Goal: Task Accomplishment & Management: Manage account settings

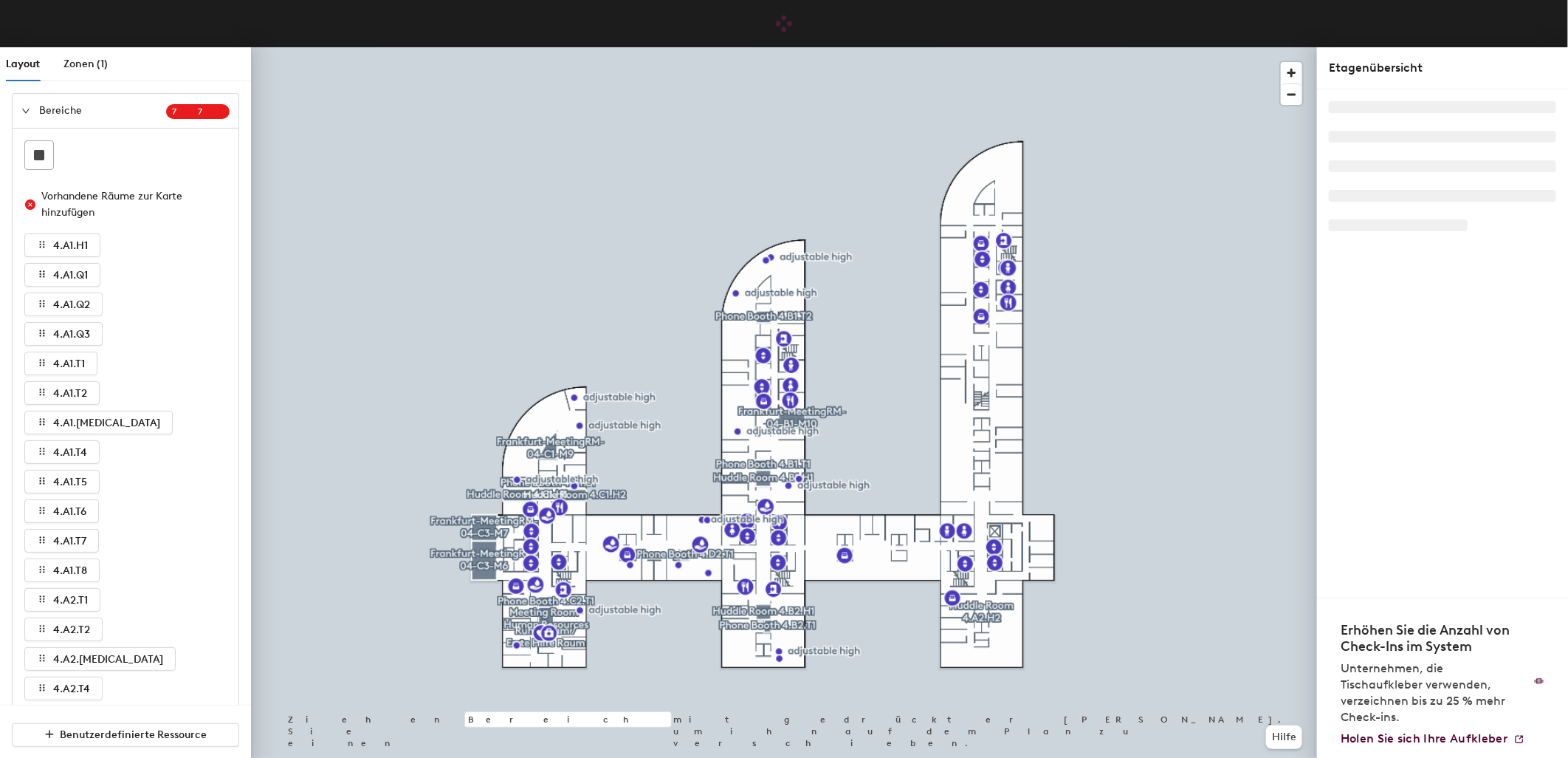
click at [24, 109] on icon "expanded" at bounding box center [26, 110] width 9 height 9
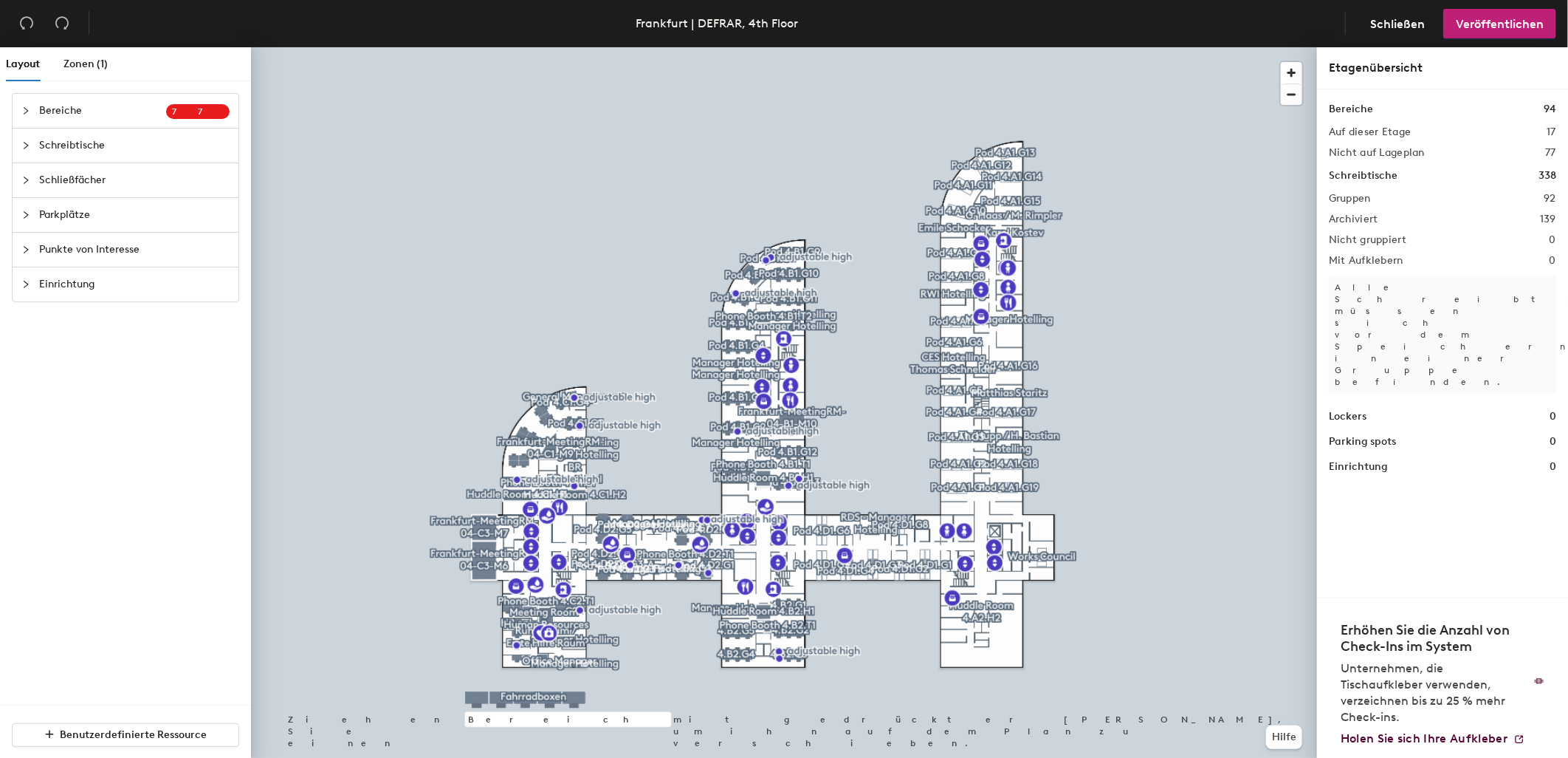
click at [128, 148] on span "Schreibtische" at bounding box center [134, 146] width 191 height 34
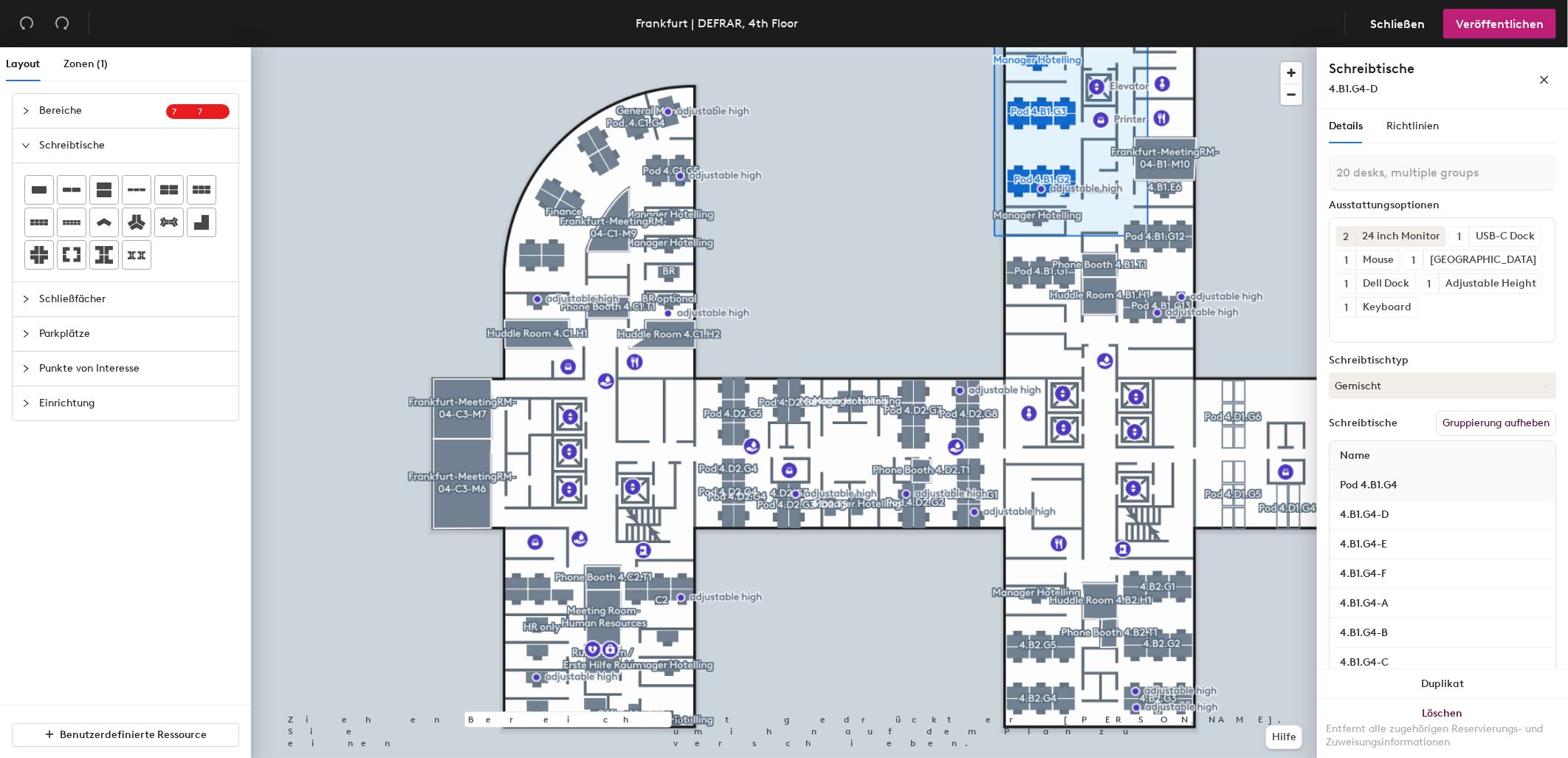
click at [682, 47] on div at bounding box center [784, 47] width 1066 height 0
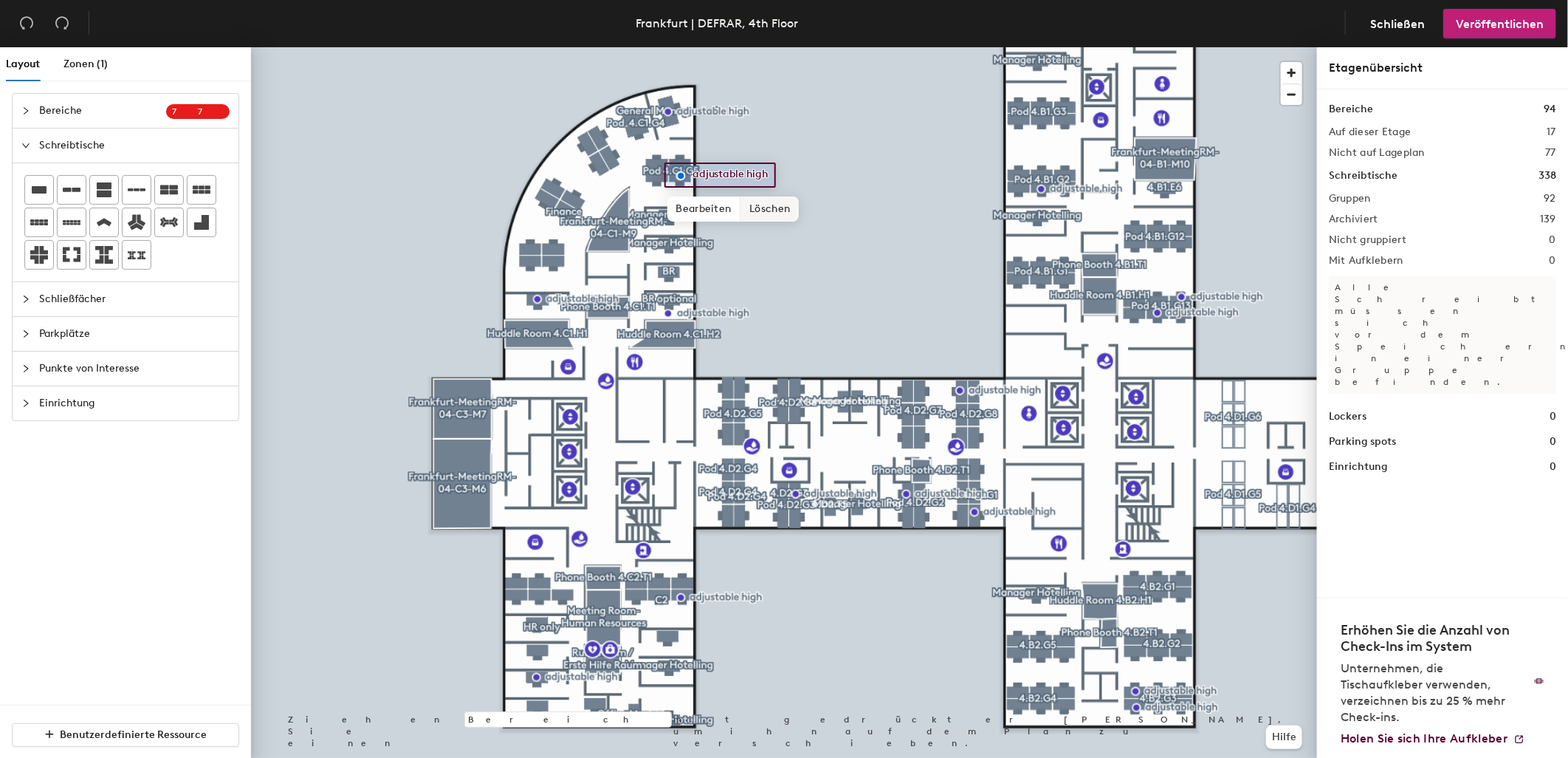
click at [758, 208] on span "Löschen" at bounding box center [769, 208] width 58 height 25
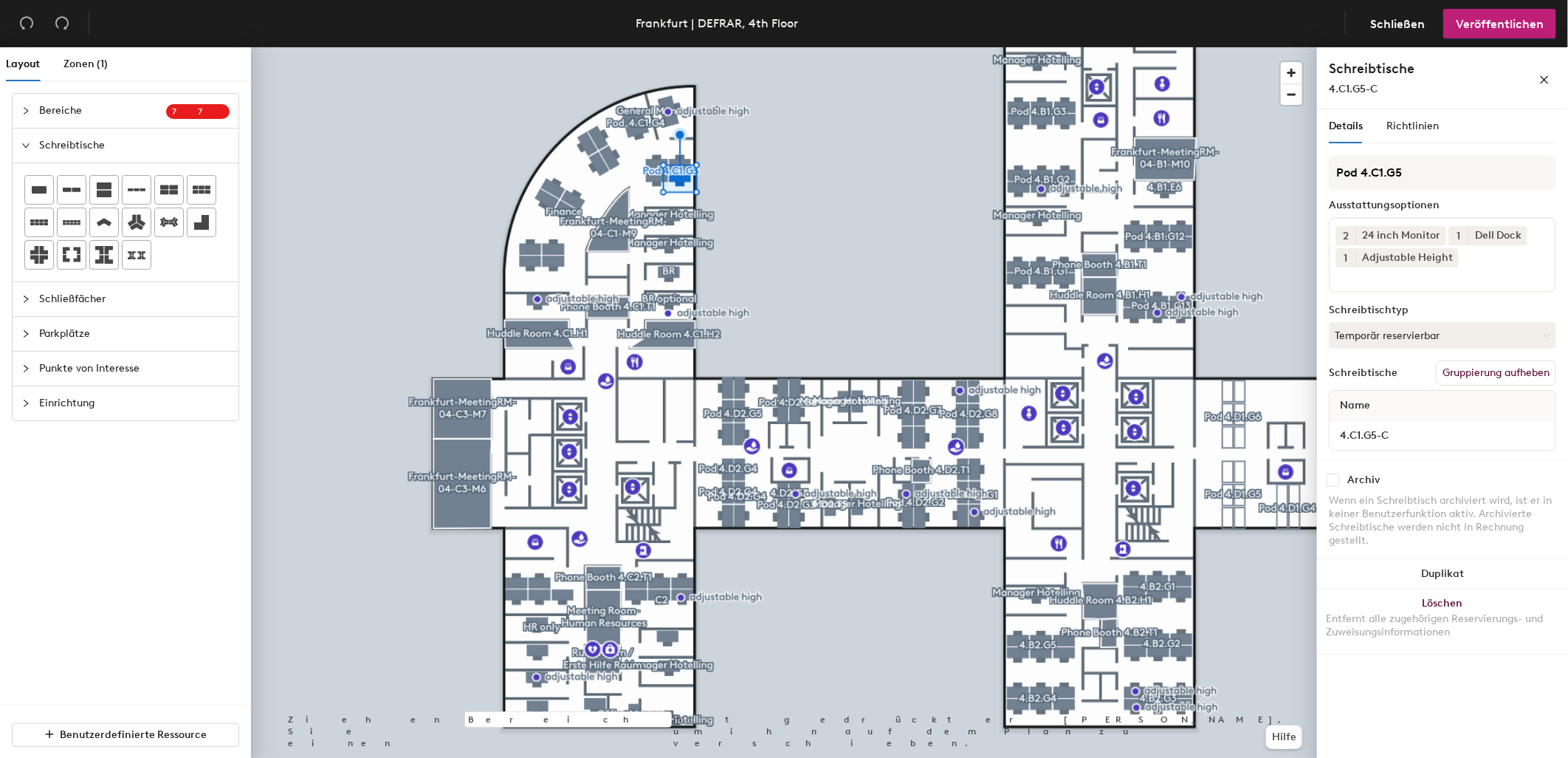
click at [1329, 482] on input "checkbox" at bounding box center [1332, 480] width 13 height 13
checkbox input "true"
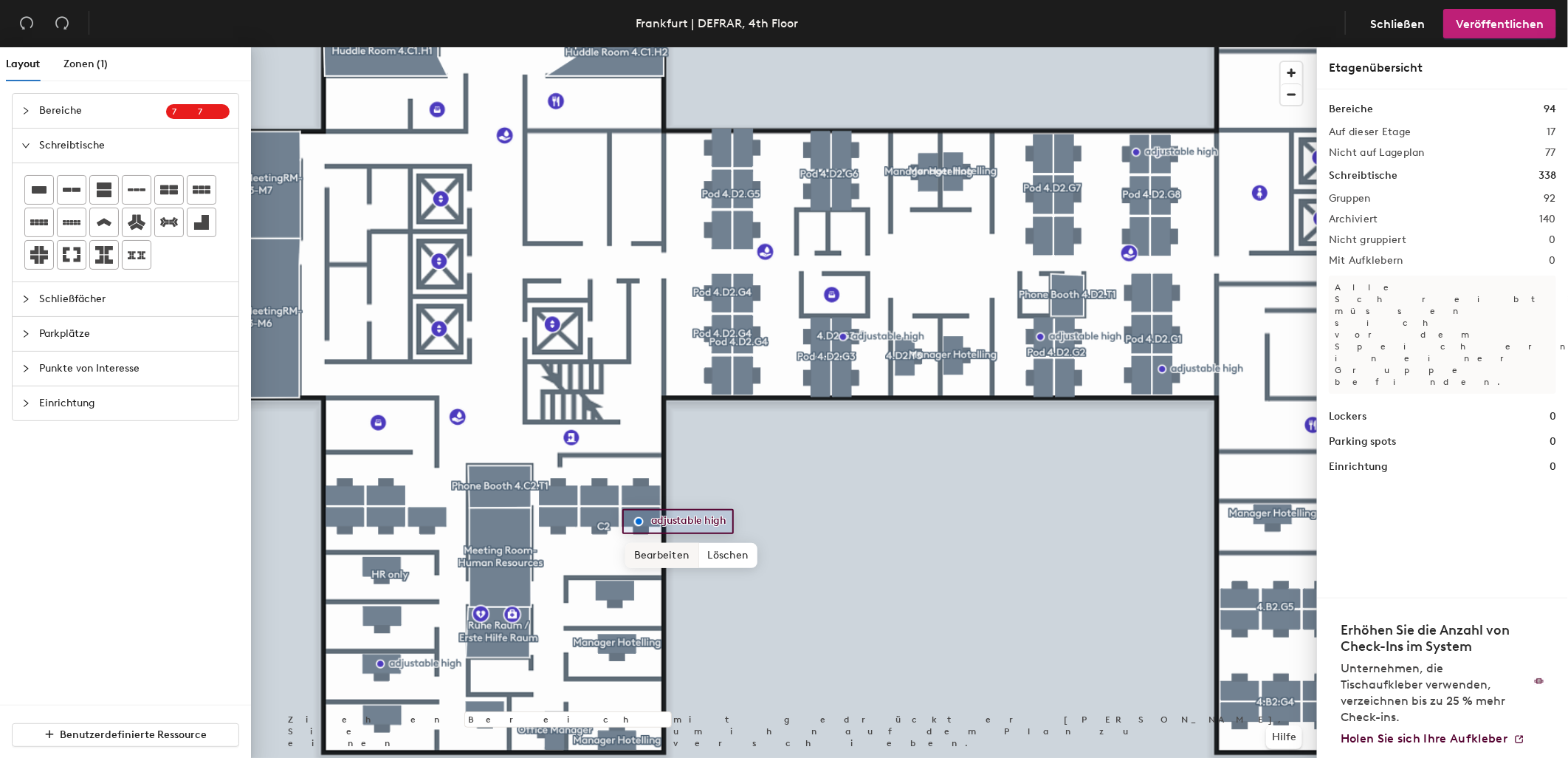
click at [680, 557] on span "Bearbeiten" at bounding box center [662, 555] width 74 height 25
click at [684, 556] on span "Fertig" at bounding box center [689, 555] width 104 height 25
click at [74, 369] on span "Punkte von Interesse" at bounding box center [134, 369] width 191 height 34
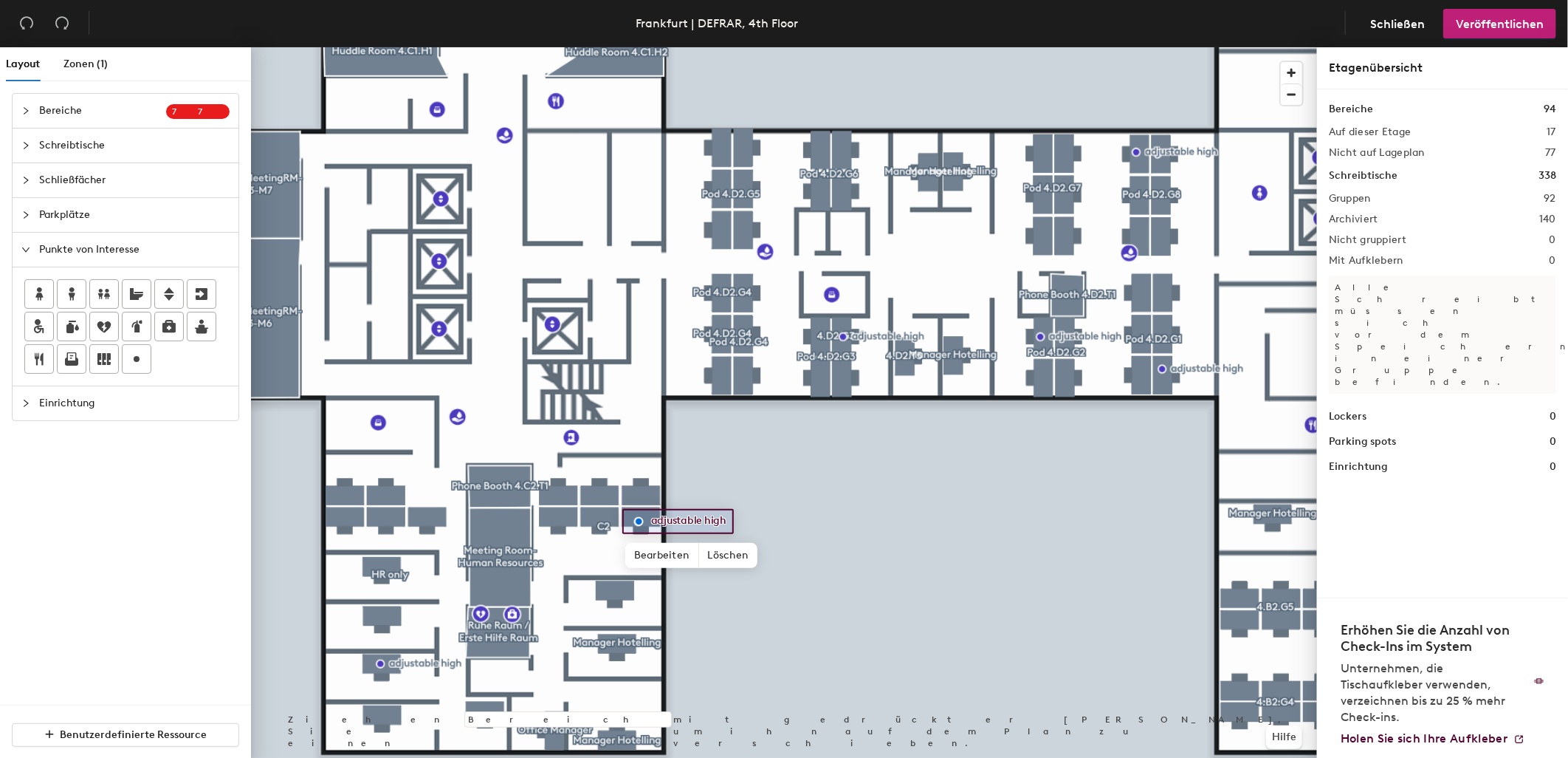
click at [554, 722] on div "Layout Zonen (1) Bereiche 7 7 Vorhandene Räume zur Karte hinzufügen 4.A1.H1 4.A…" at bounding box center [784, 405] width 1568 height 716
type input "adjustable high"
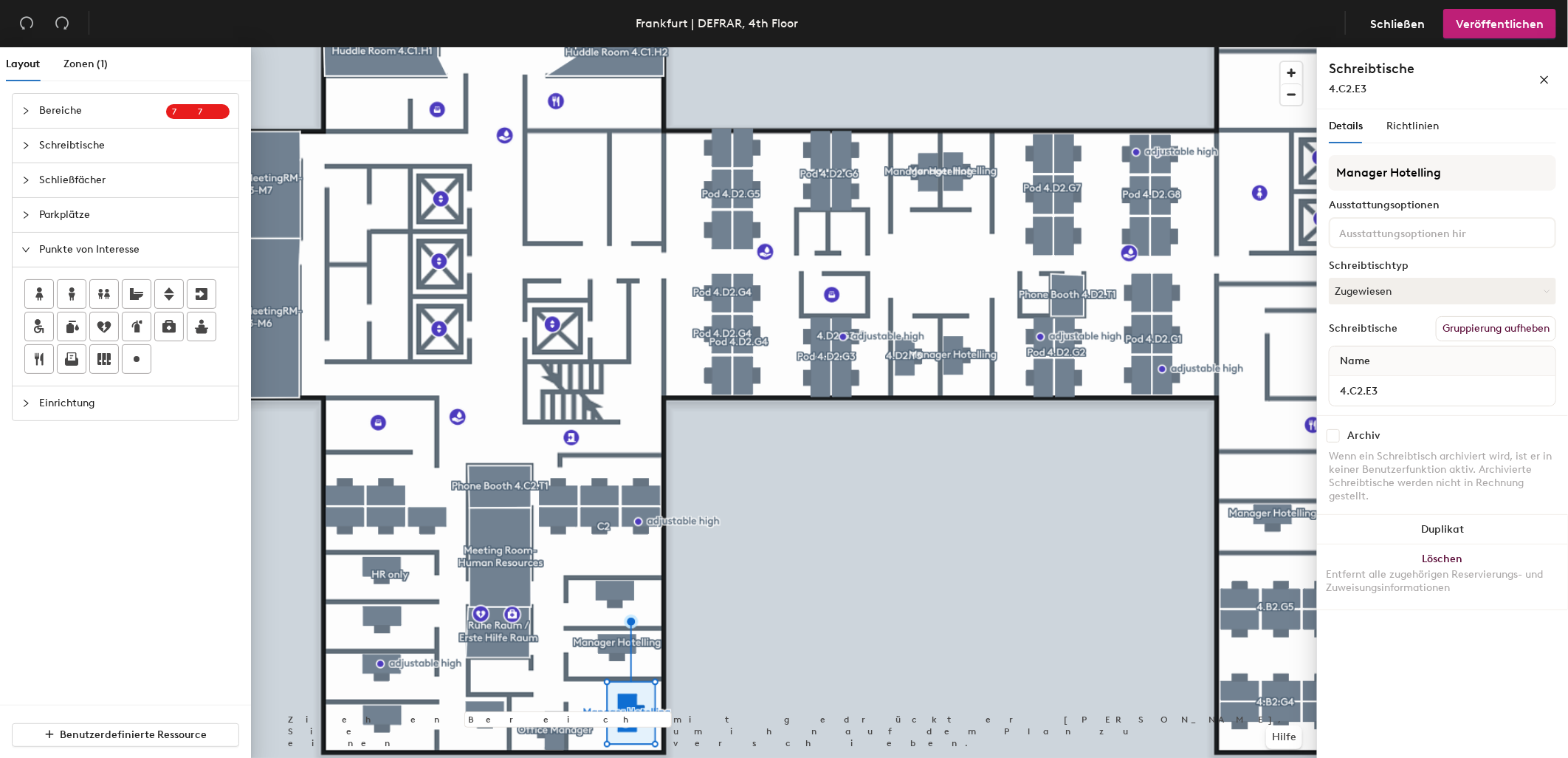
drag, startPoint x: 135, startPoint y: 359, endPoint x: 156, endPoint y: 381, distance: 30.4
click at [139, 363] on icon at bounding box center [136, 359] width 18 height 18
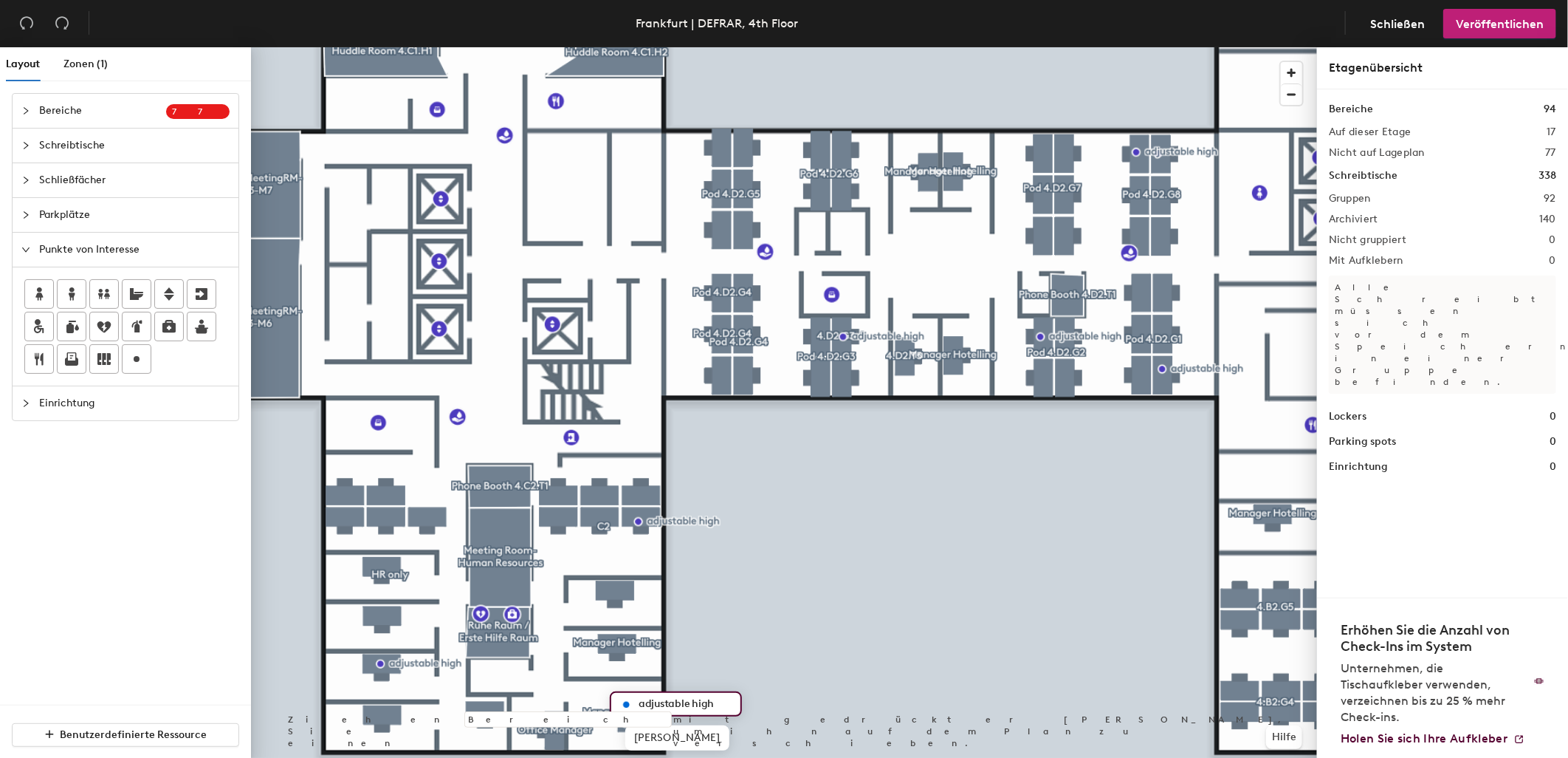
type input "adjustable high"
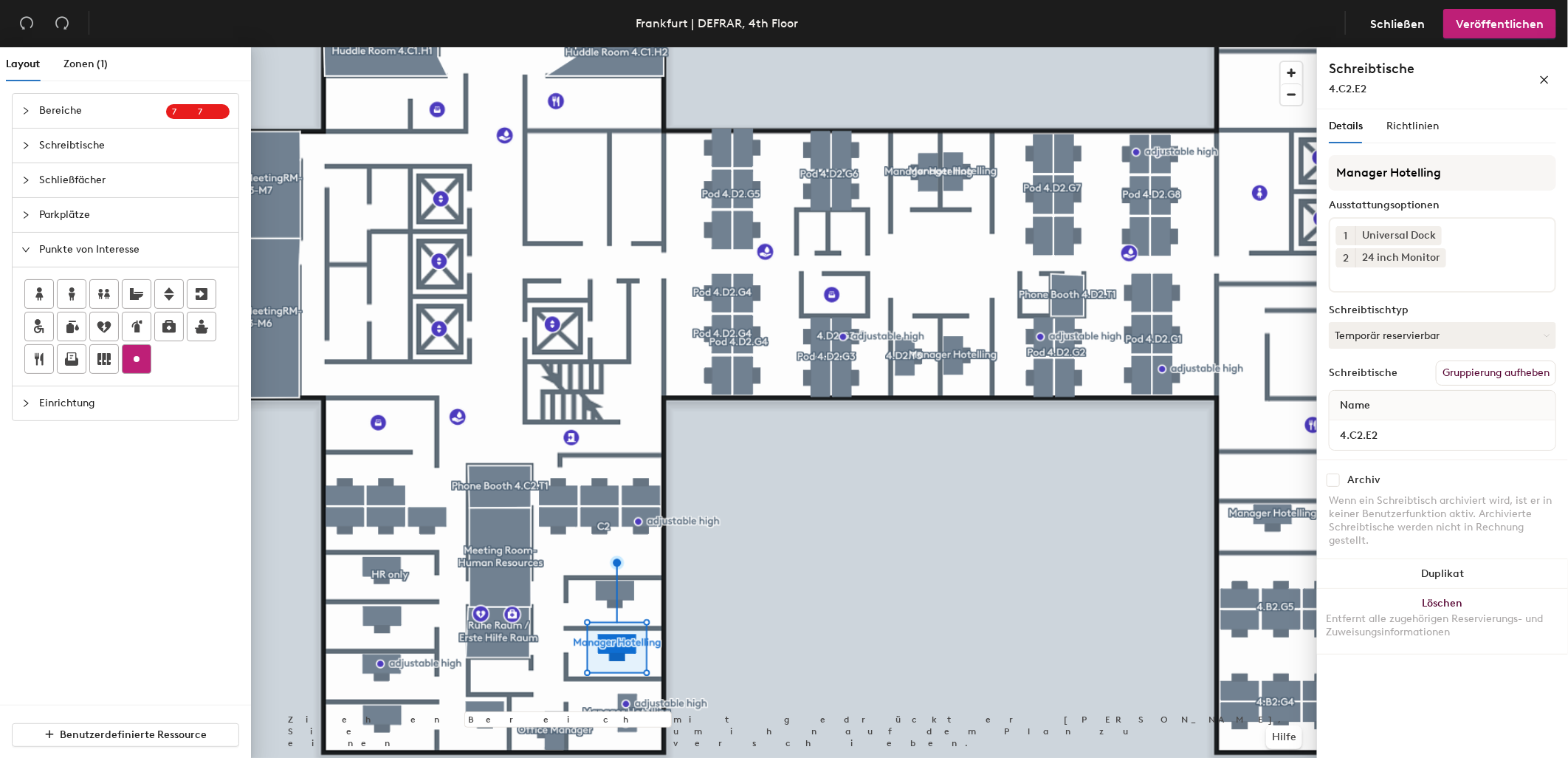
click at [128, 357] on div at bounding box center [136, 359] width 28 height 28
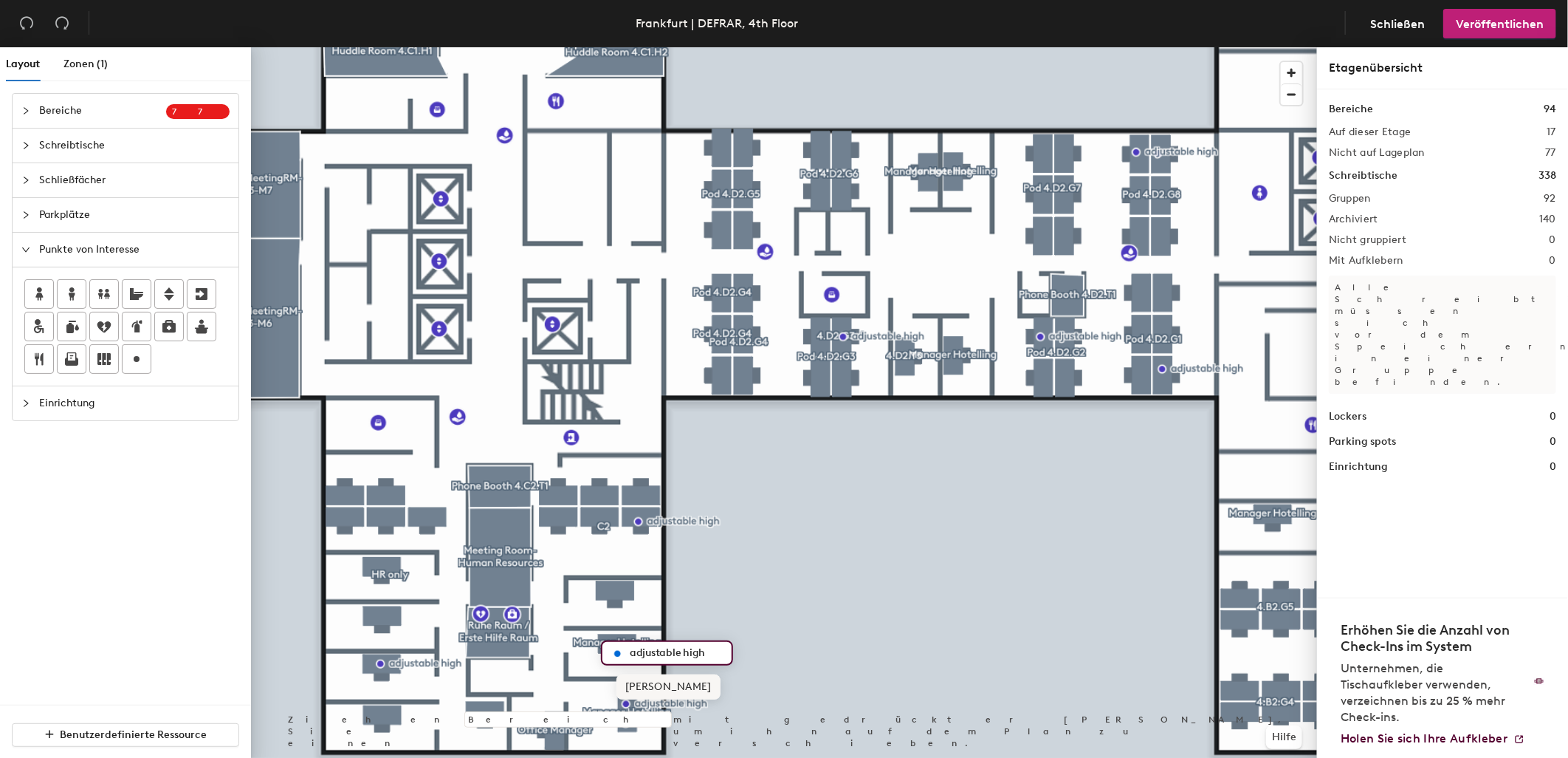
type input "adjustable high"
click at [669, 687] on span "Fertig" at bounding box center [669, 687] width 104 height 25
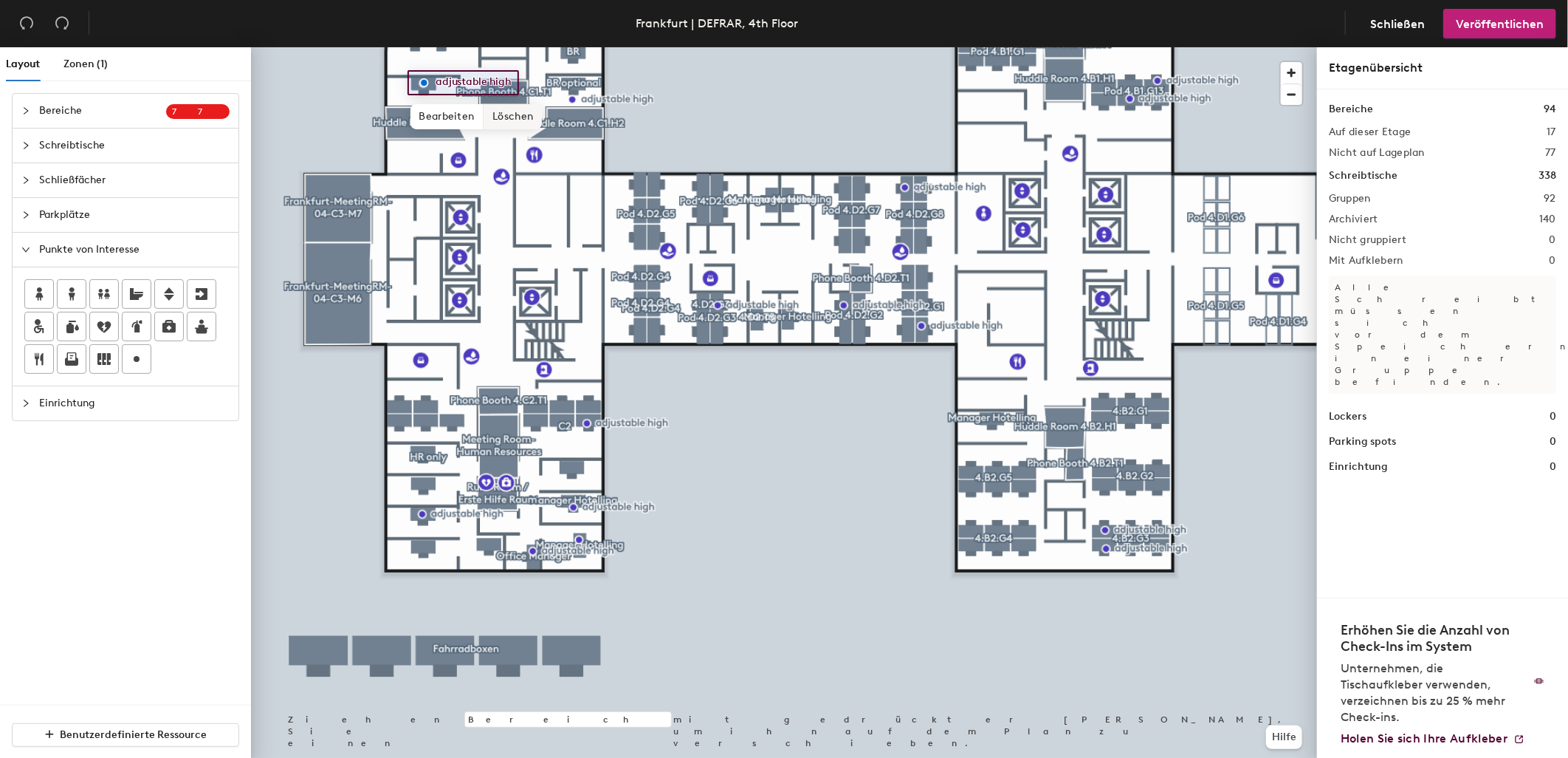
click at [499, 115] on span "Löschen" at bounding box center [512, 116] width 58 height 25
click at [640, 47] on div at bounding box center [784, 47] width 1066 height 0
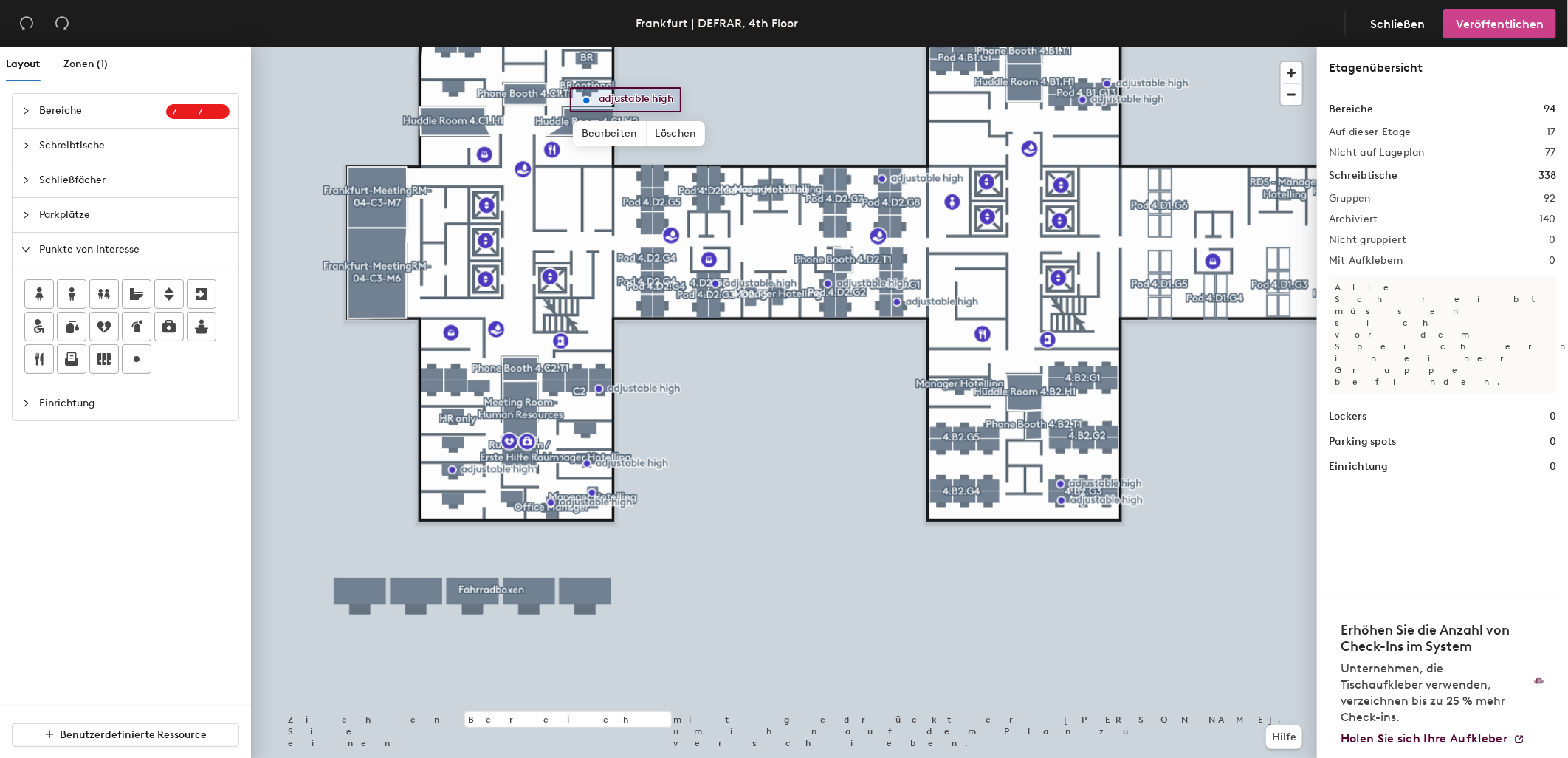
click at [1503, 19] on span "Veröffentlichen" at bounding box center [1499, 24] width 88 height 14
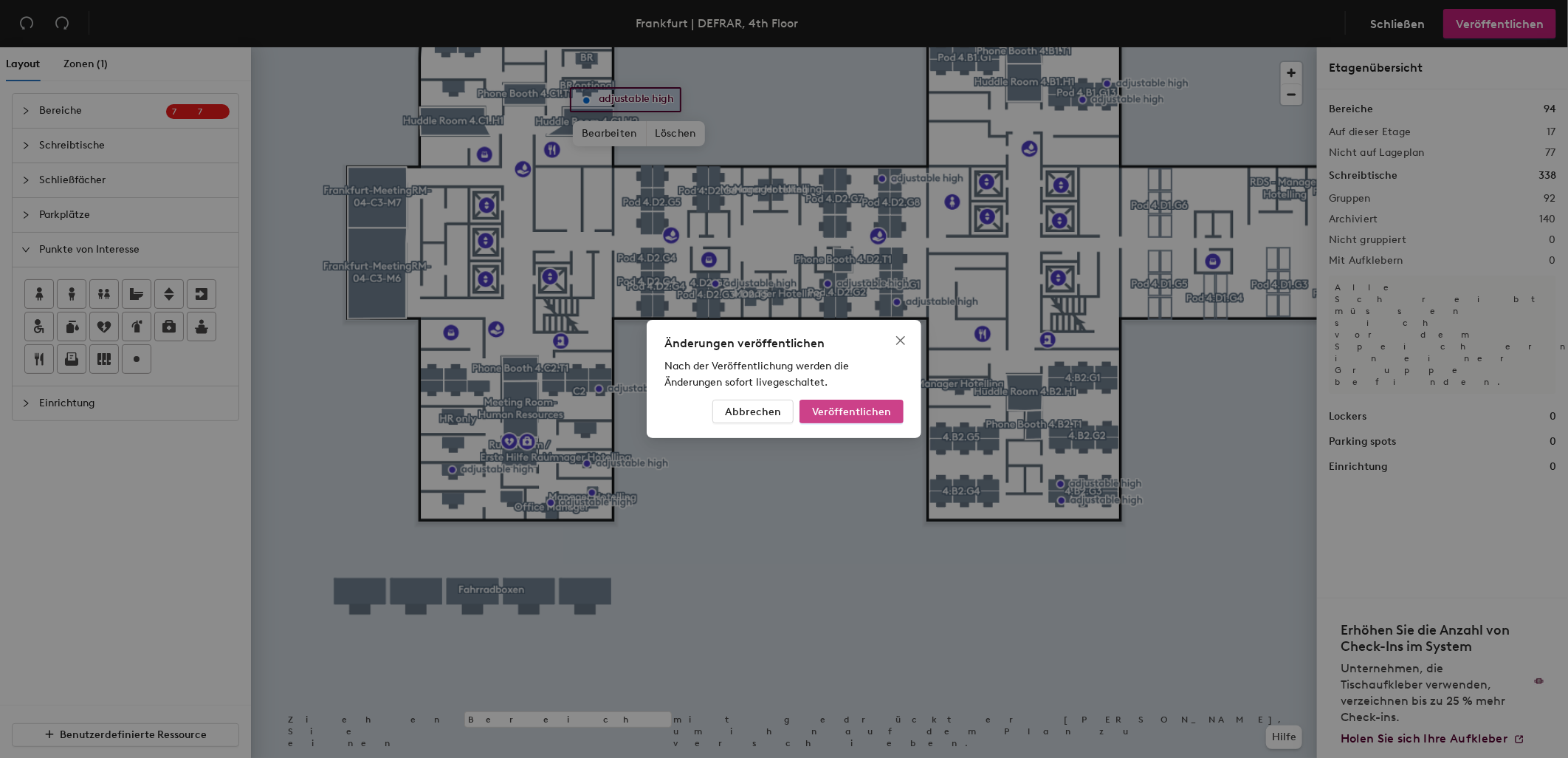
click at [859, 414] on span "Veröffentlichen" at bounding box center [851, 412] width 79 height 12
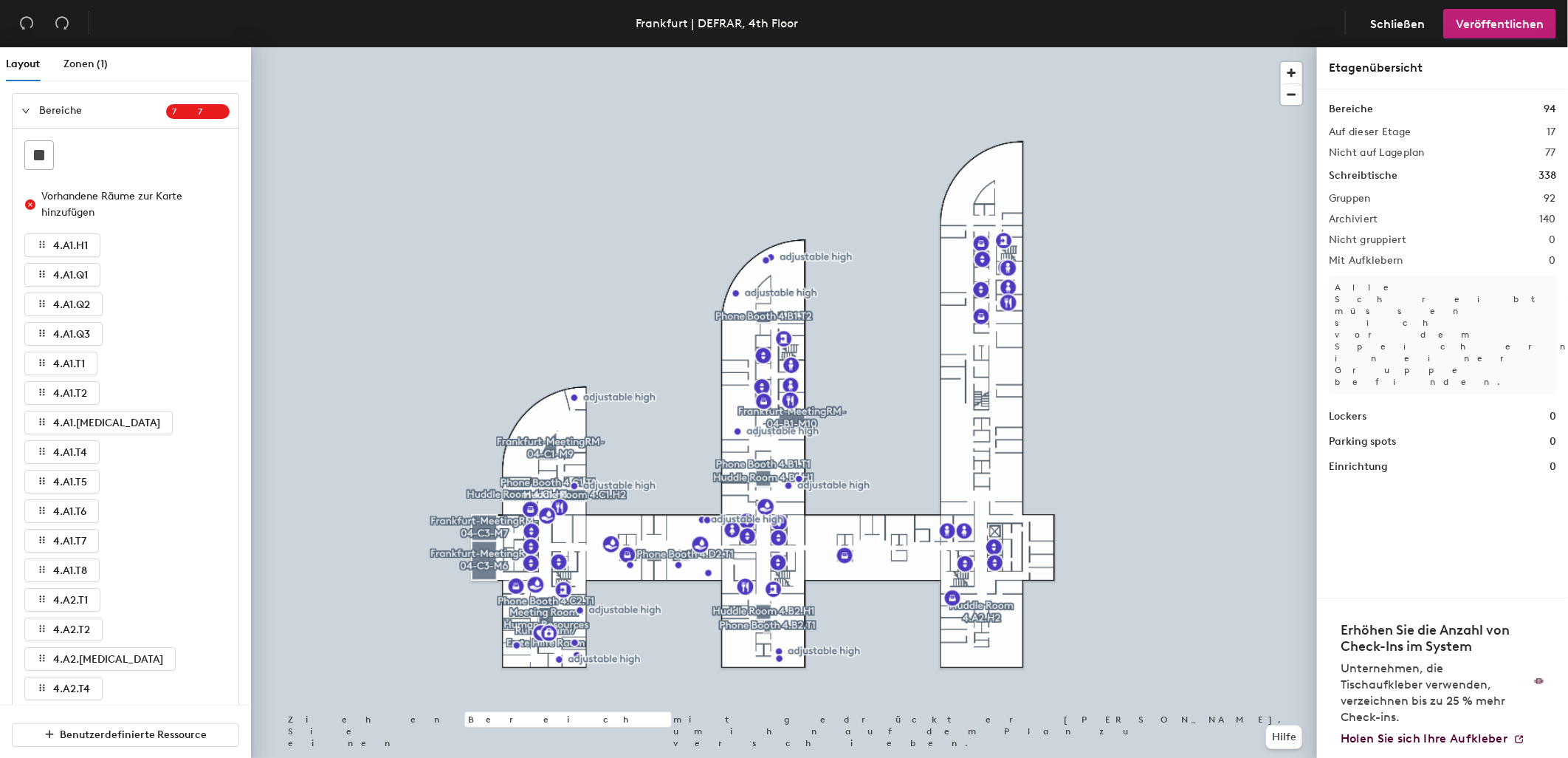
click at [22, 109] on icon "expanded" at bounding box center [26, 110] width 9 height 9
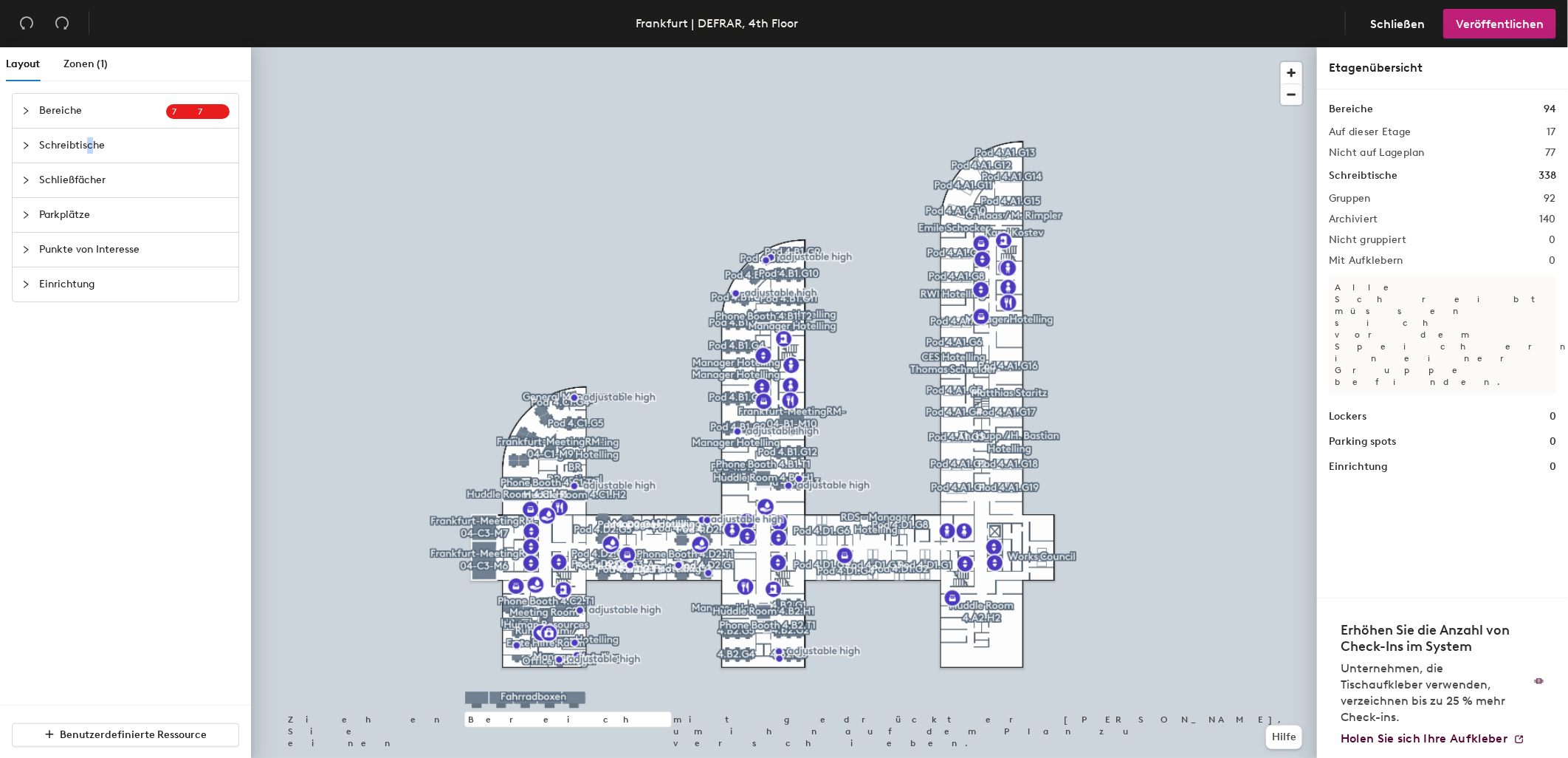
click at [89, 148] on span "Schreibtische" at bounding box center [134, 146] width 191 height 34
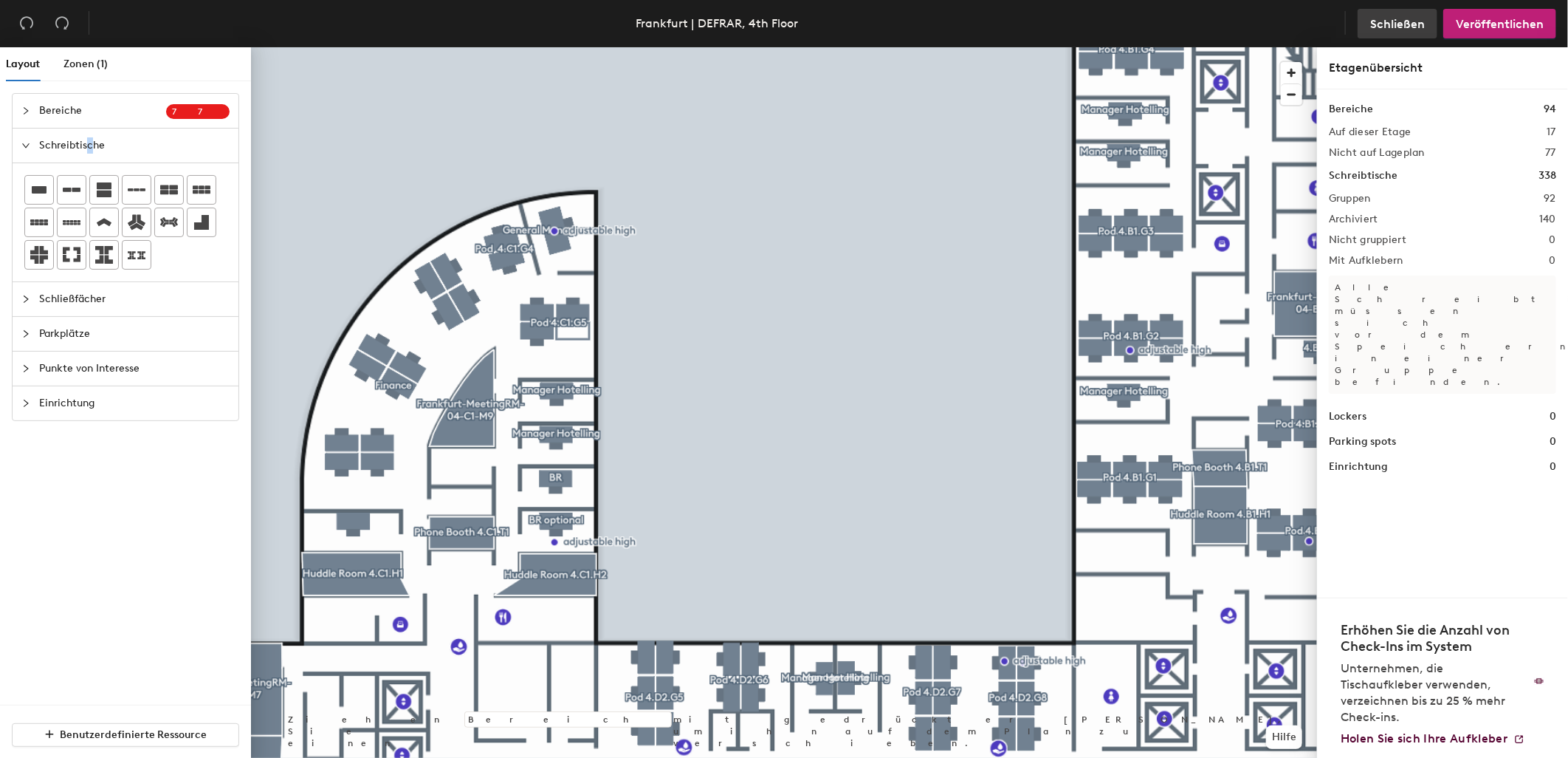
click at [1417, 21] on span "Schließen" at bounding box center [1397, 24] width 55 height 14
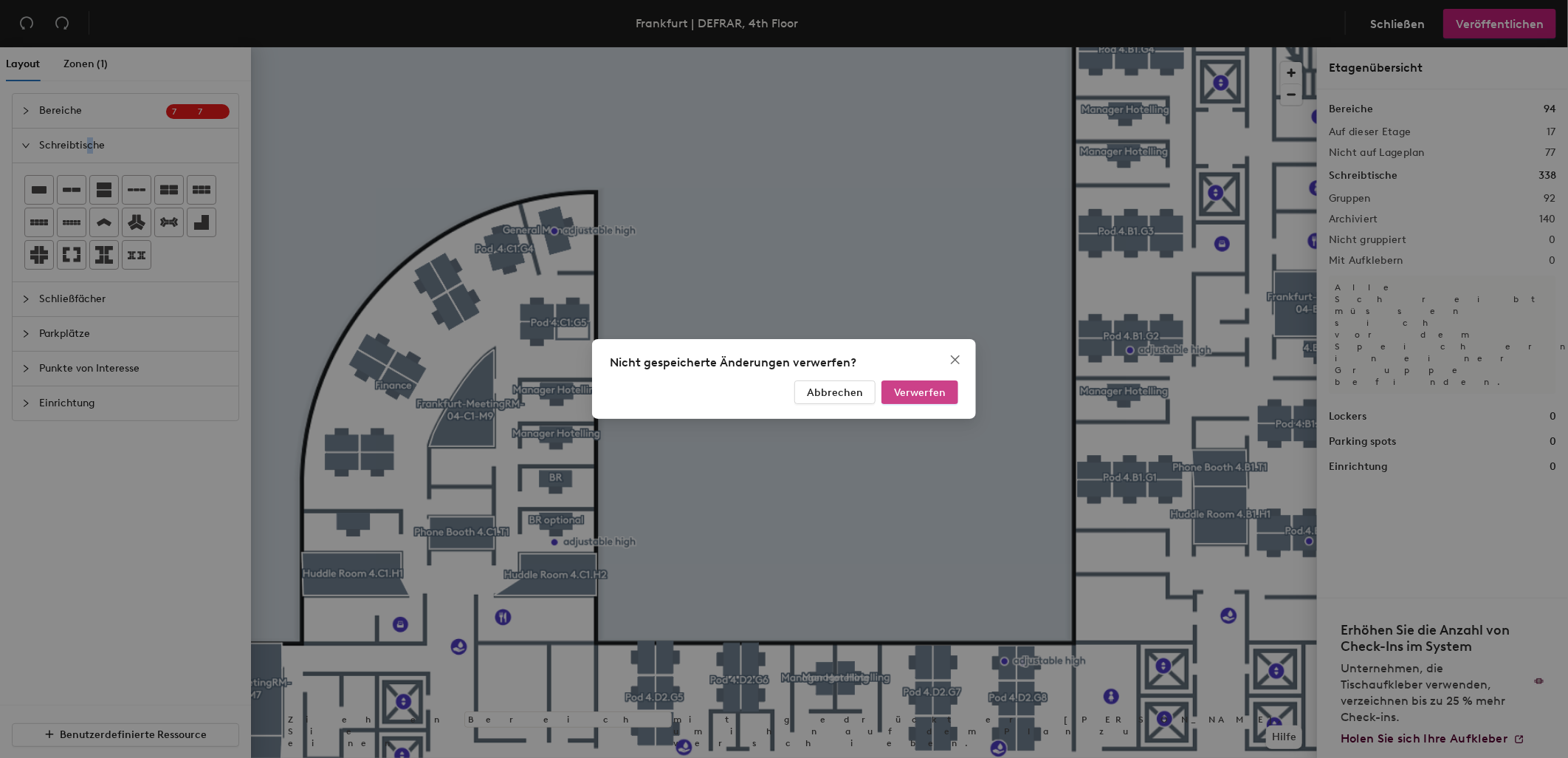
click at [920, 390] on span "Verwerfen" at bounding box center [920, 392] width 52 height 12
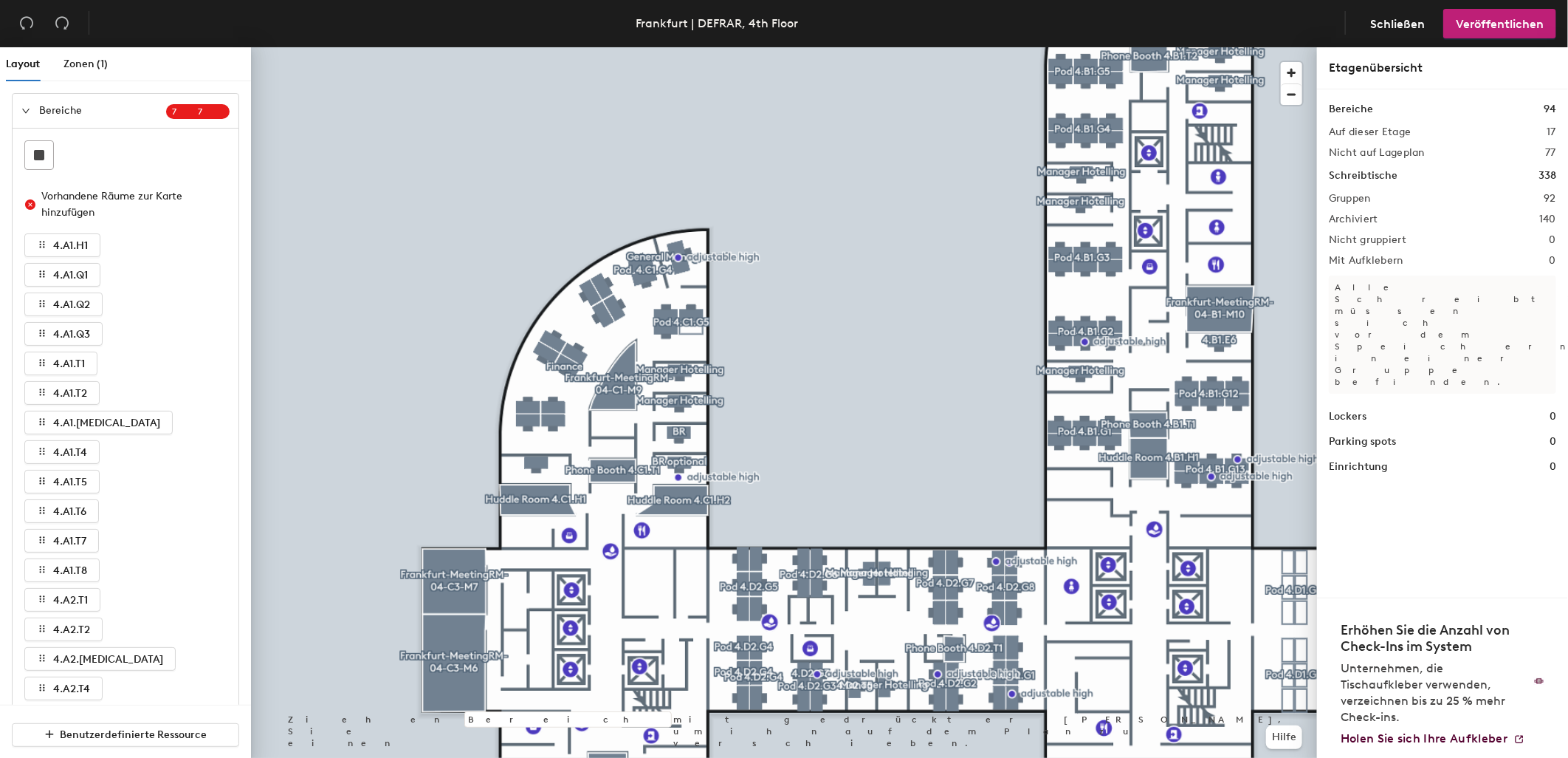
click at [26, 108] on icon "expanded" at bounding box center [26, 110] width 9 height 9
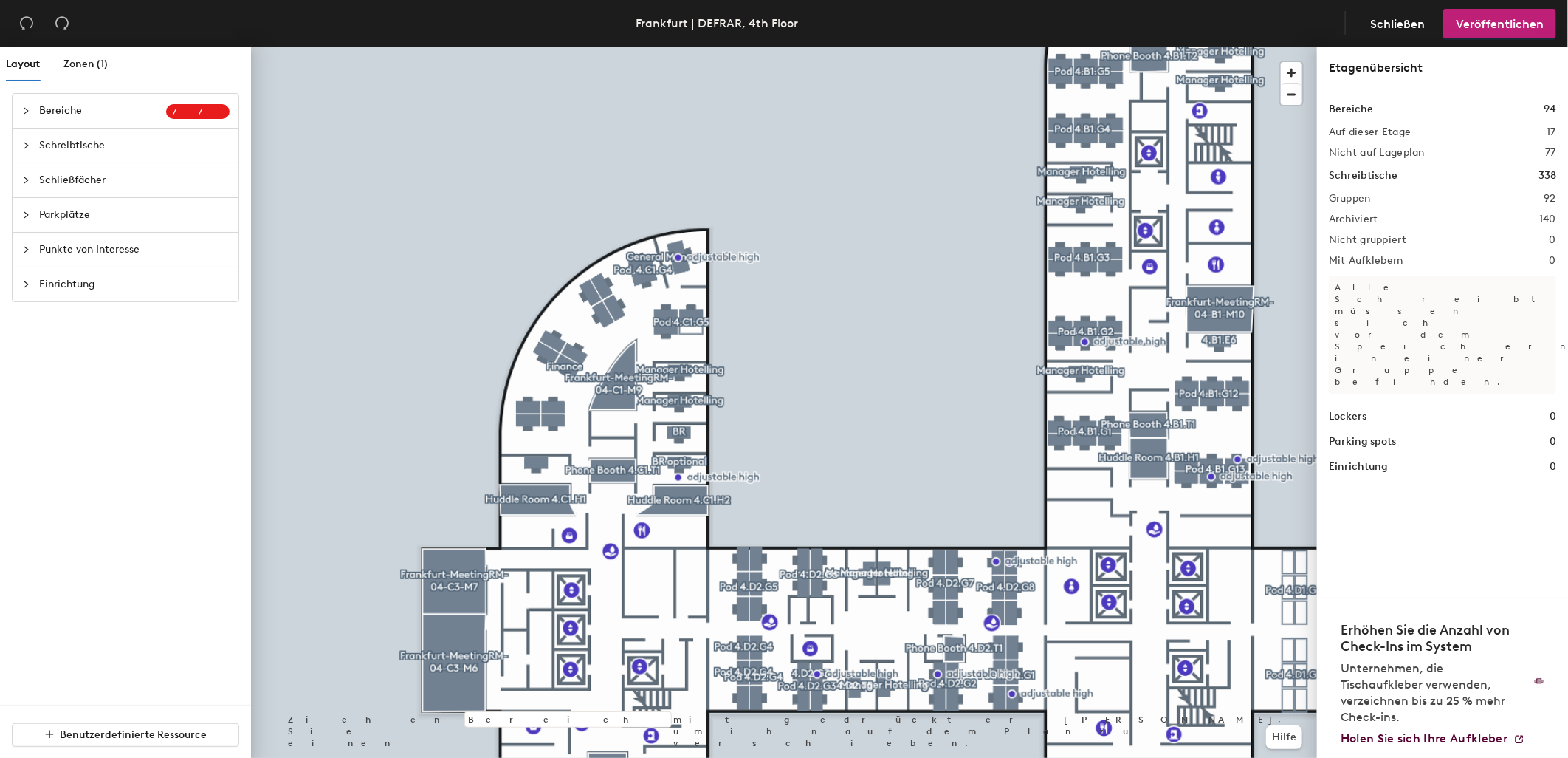
click at [526, 47] on div at bounding box center [784, 47] width 1066 height 0
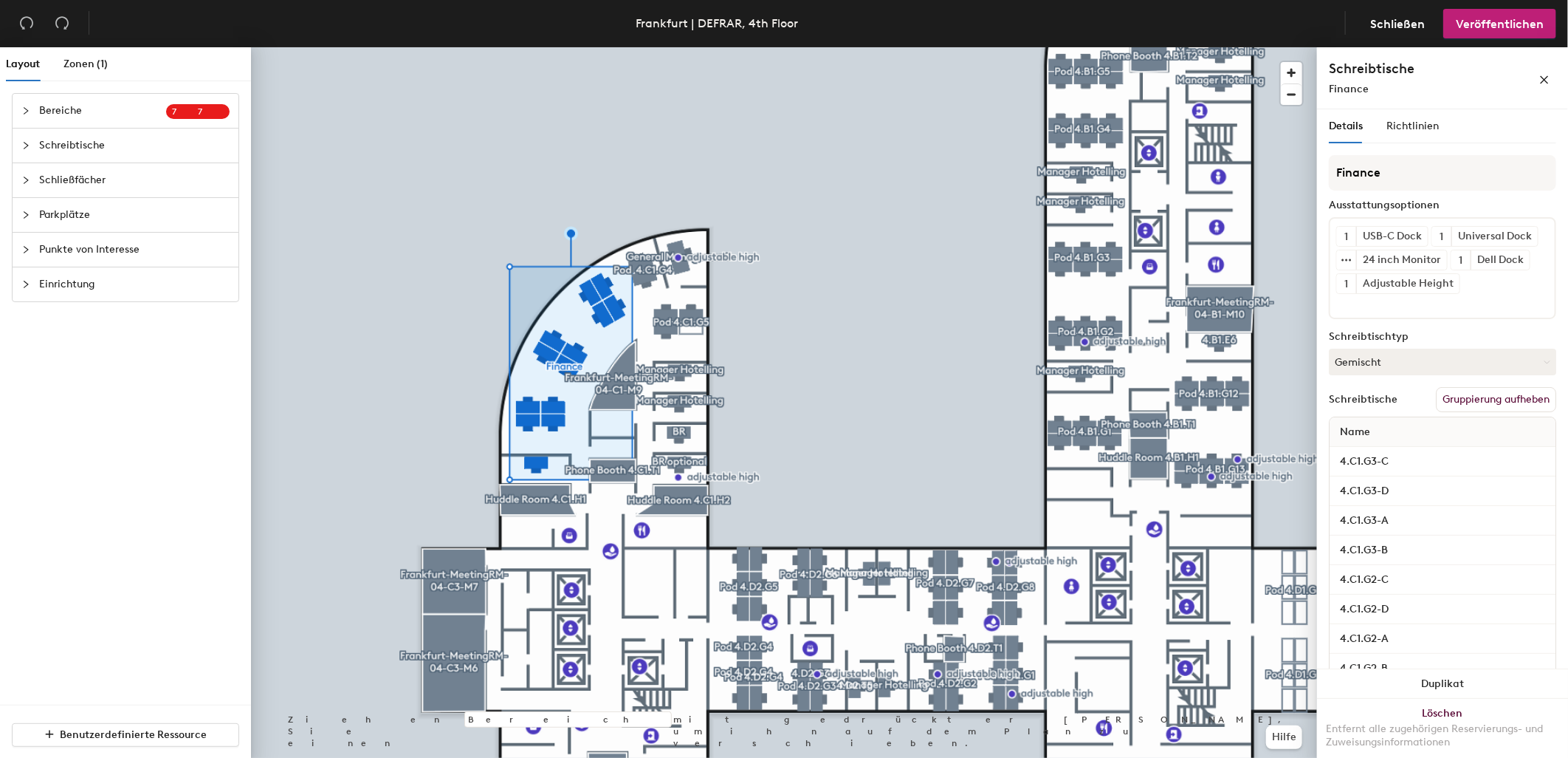
click at [1500, 412] on button "Gruppierung aufheben" at bounding box center [1495, 399] width 120 height 25
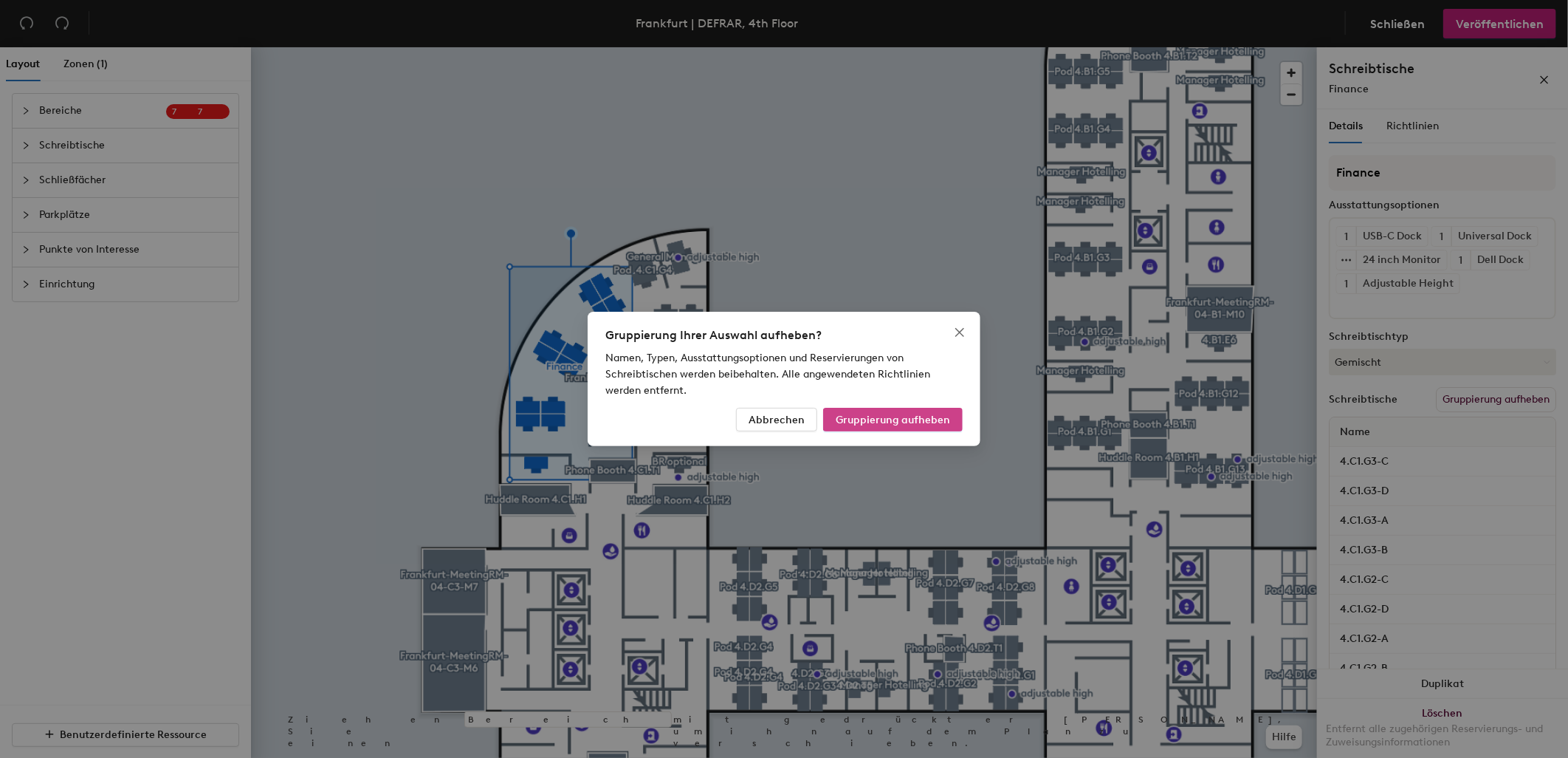
click at [930, 418] on span "Gruppierung aufheben" at bounding box center [893, 420] width 115 height 12
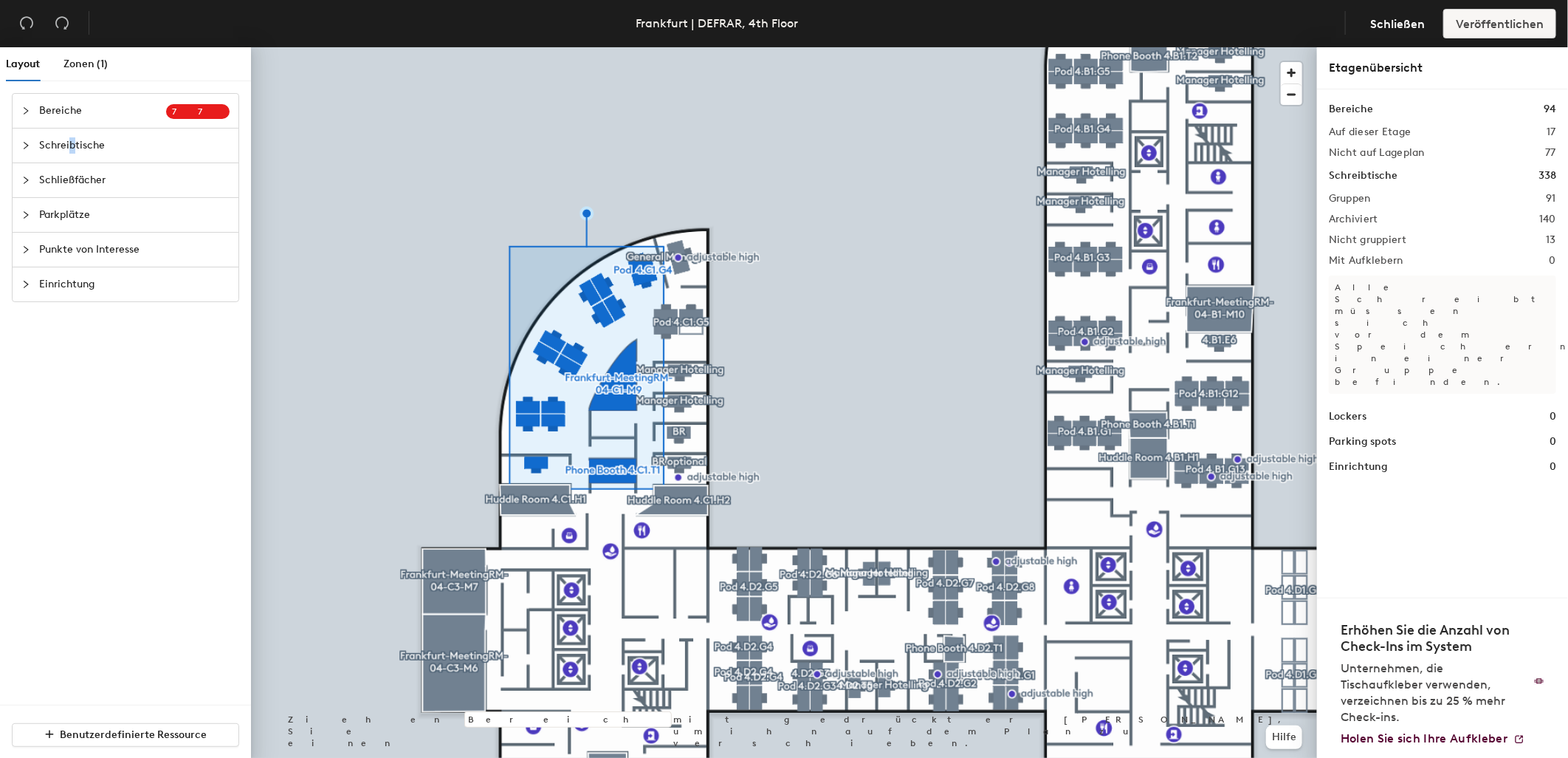
click at [71, 136] on span "Schreibtische" at bounding box center [134, 146] width 191 height 34
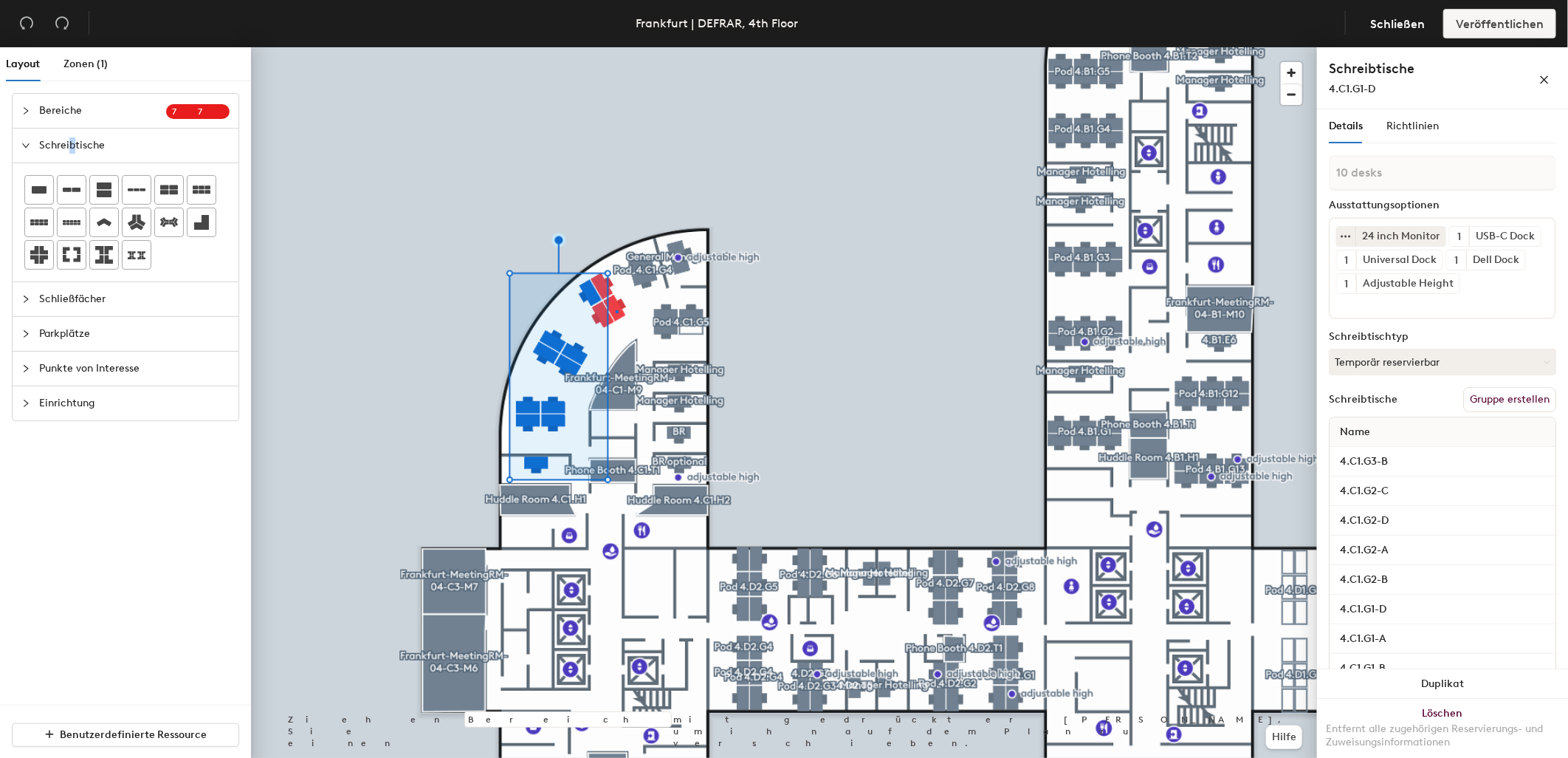
type input "1 desk"
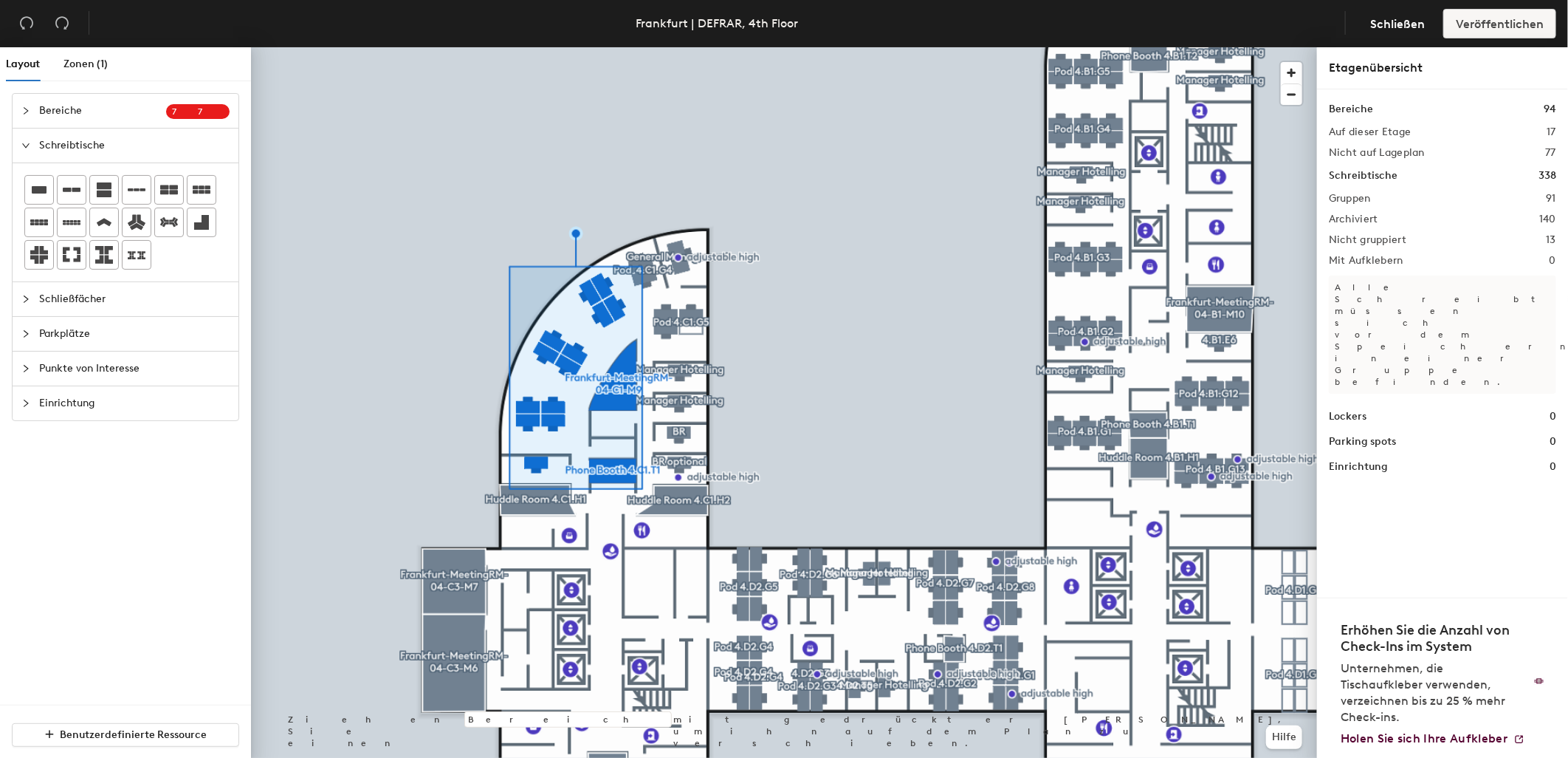
click at [1353, 213] on h2 "Archiviert" at bounding box center [1353, 219] width 50 height 12
click at [1376, 20] on span "Schließen" at bounding box center [1397, 24] width 55 height 14
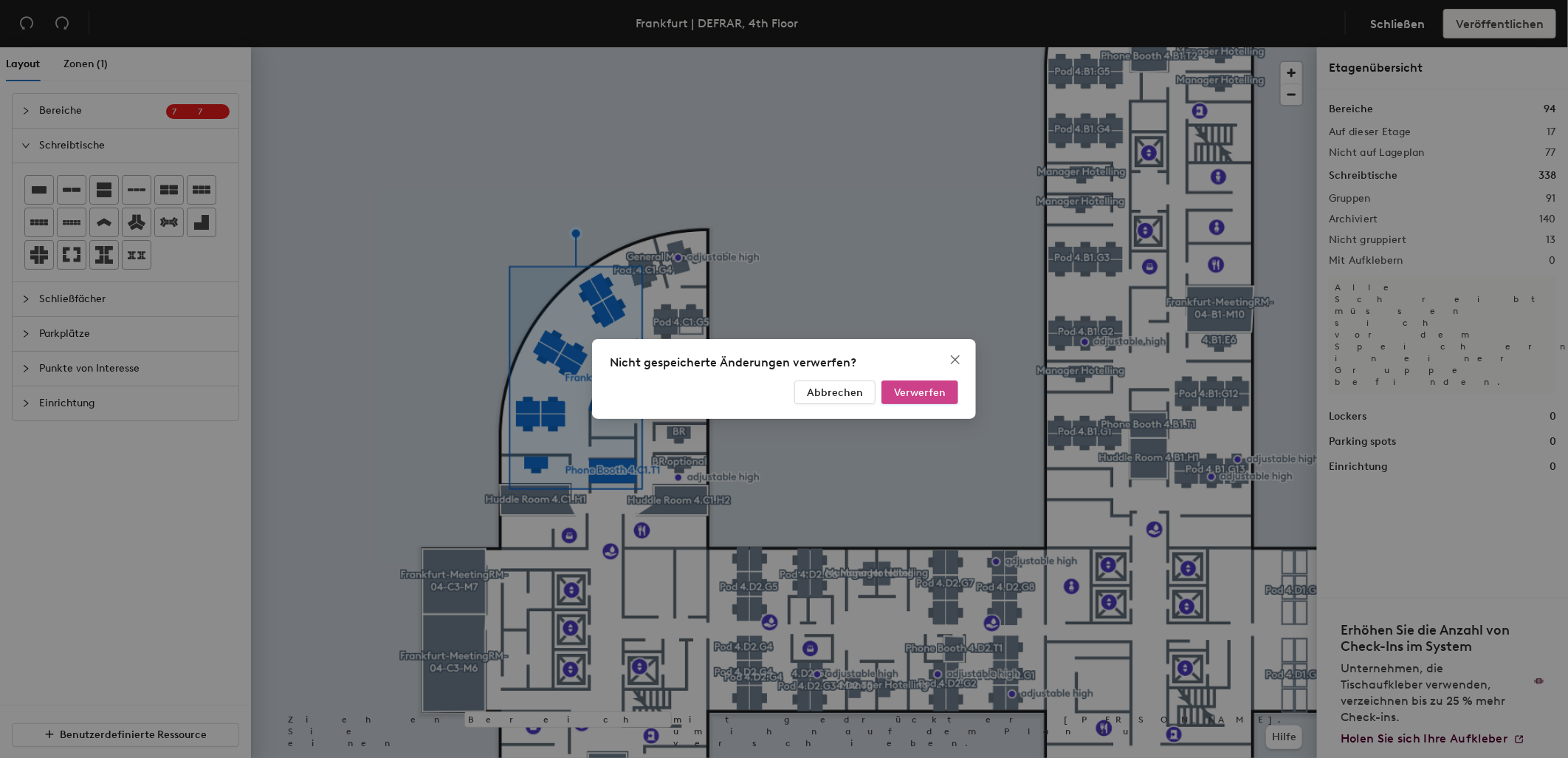
click at [916, 397] on span "Verwerfen" at bounding box center [920, 392] width 52 height 12
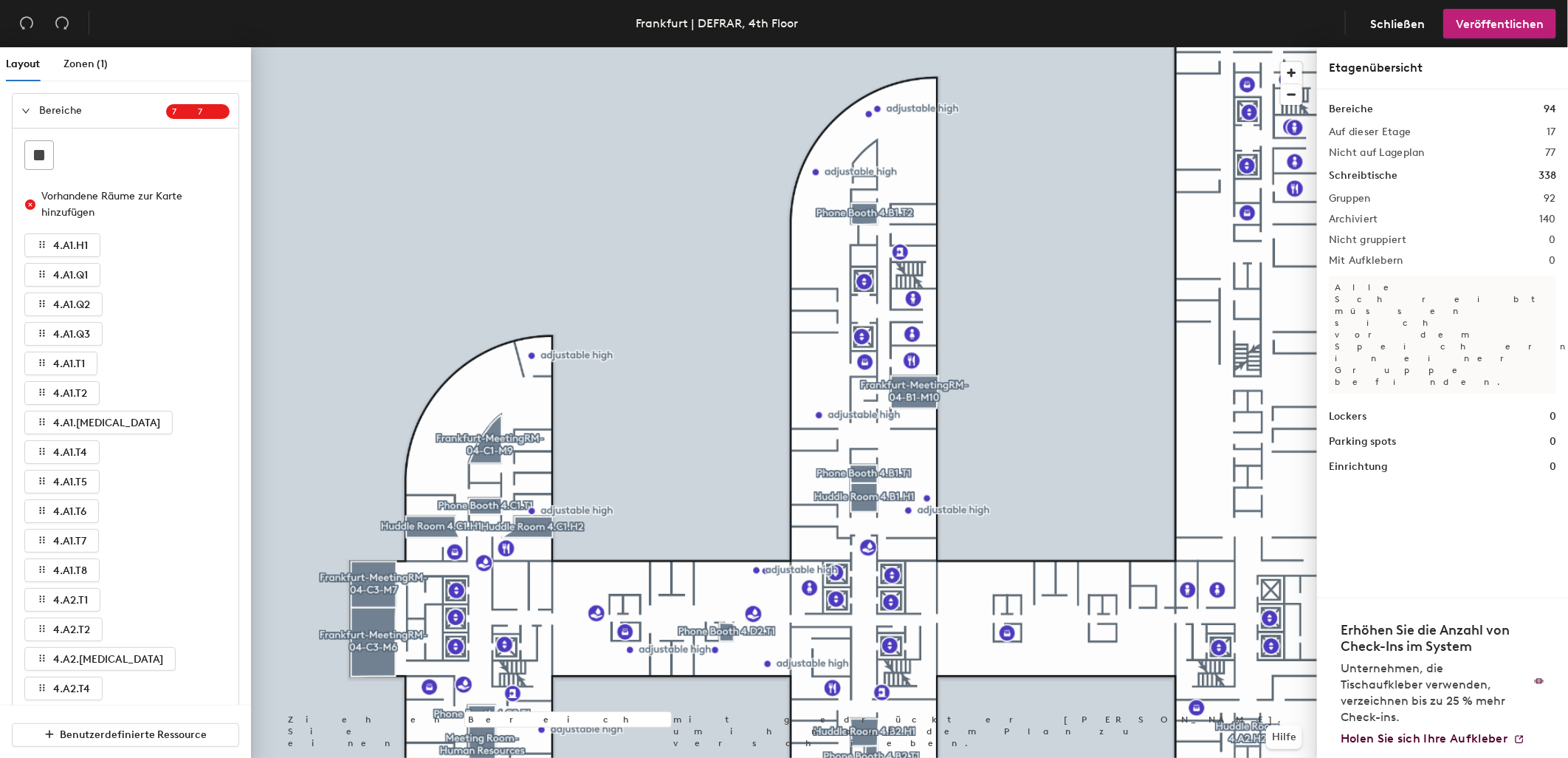
click at [24, 108] on icon "expanded" at bounding box center [26, 110] width 9 height 9
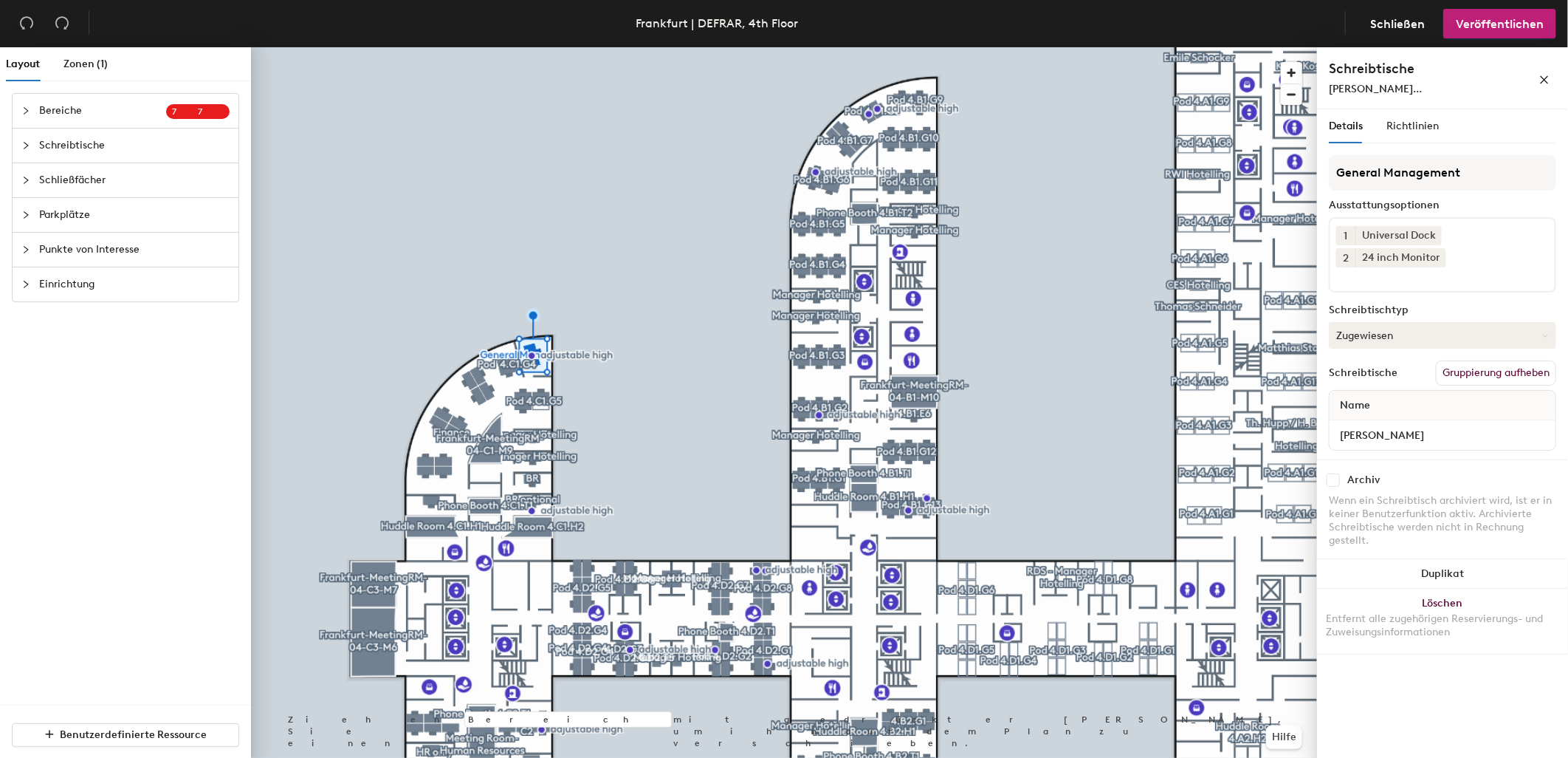
click at [1415, 338] on button "Zugewiesen" at bounding box center [1442, 335] width 227 height 26
click at [1361, 421] on div "Temporär reservierbar" at bounding box center [1403, 426] width 148 height 22
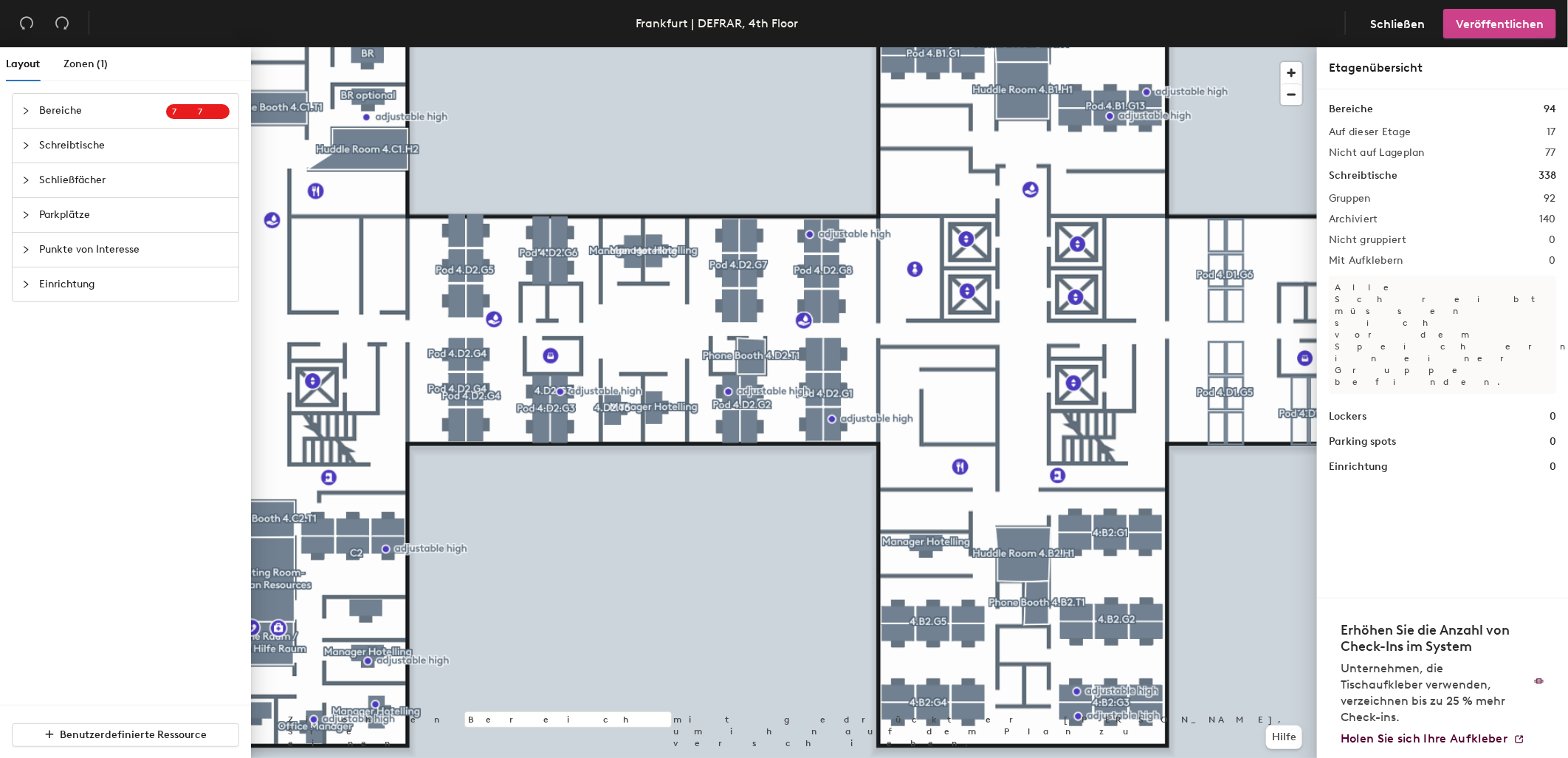
click at [1501, 17] on span "Veröffentlichen" at bounding box center [1499, 24] width 88 height 14
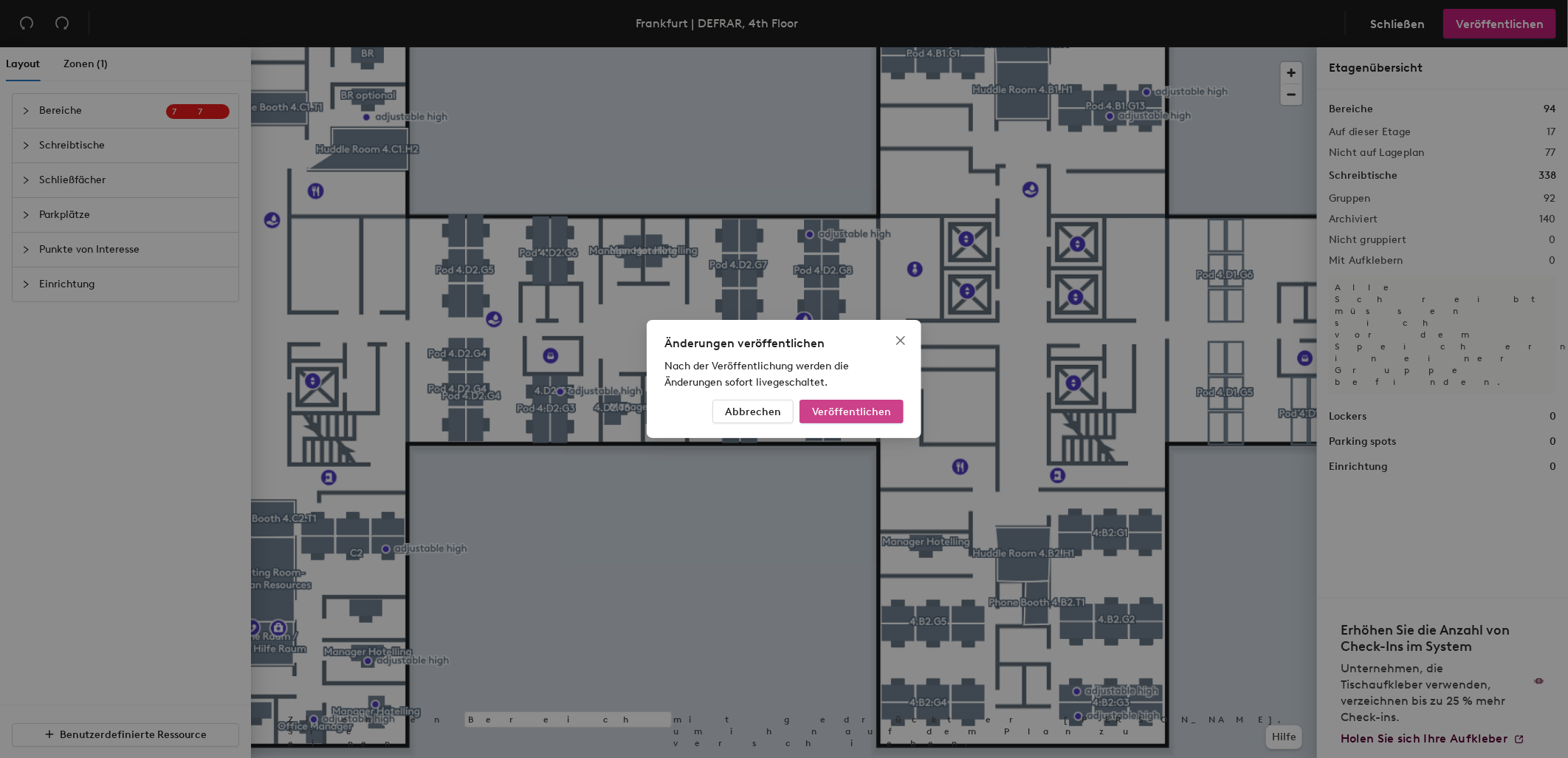
click at [859, 410] on span "Veröffentlichen" at bounding box center [851, 412] width 79 height 12
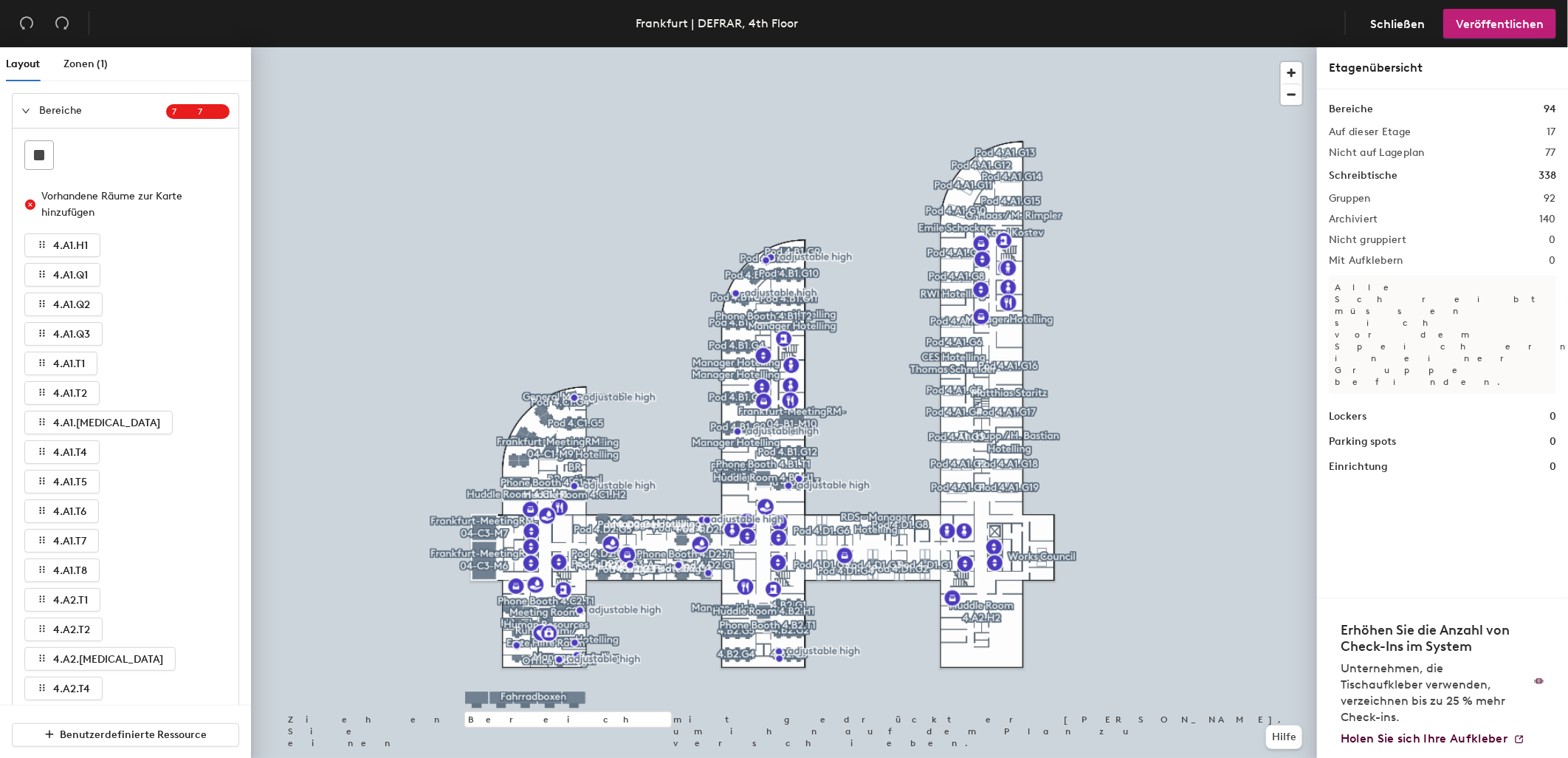
click at [24, 112] on icon "expanded" at bounding box center [26, 111] width 8 height 5
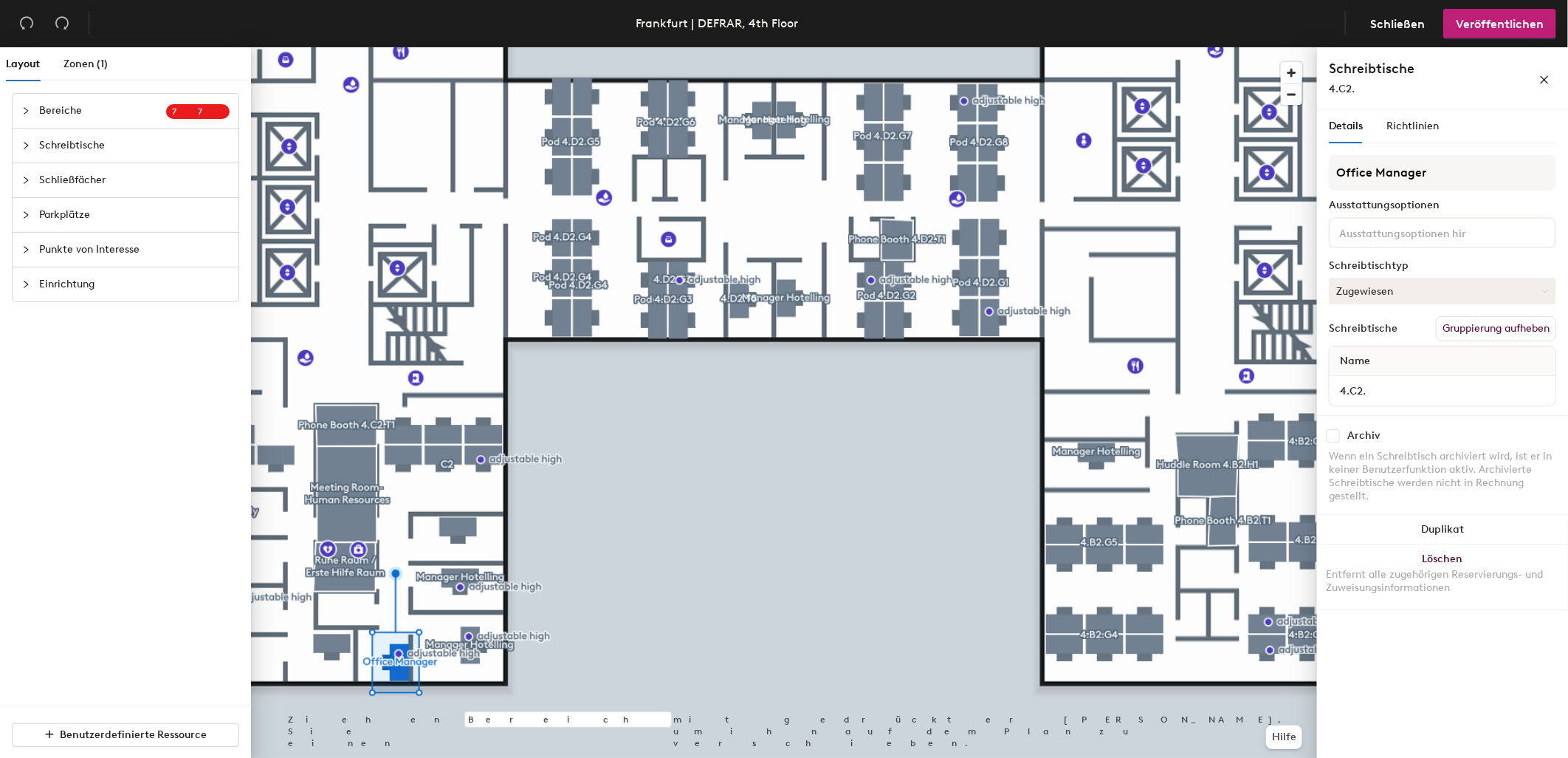
click at [1419, 282] on button "Zugewiesen" at bounding box center [1442, 291] width 227 height 26
click at [1364, 373] on div "Temporär reservierbar" at bounding box center [1403, 381] width 148 height 22
click at [1514, 17] on span "Veröffentlichen" at bounding box center [1499, 24] width 88 height 14
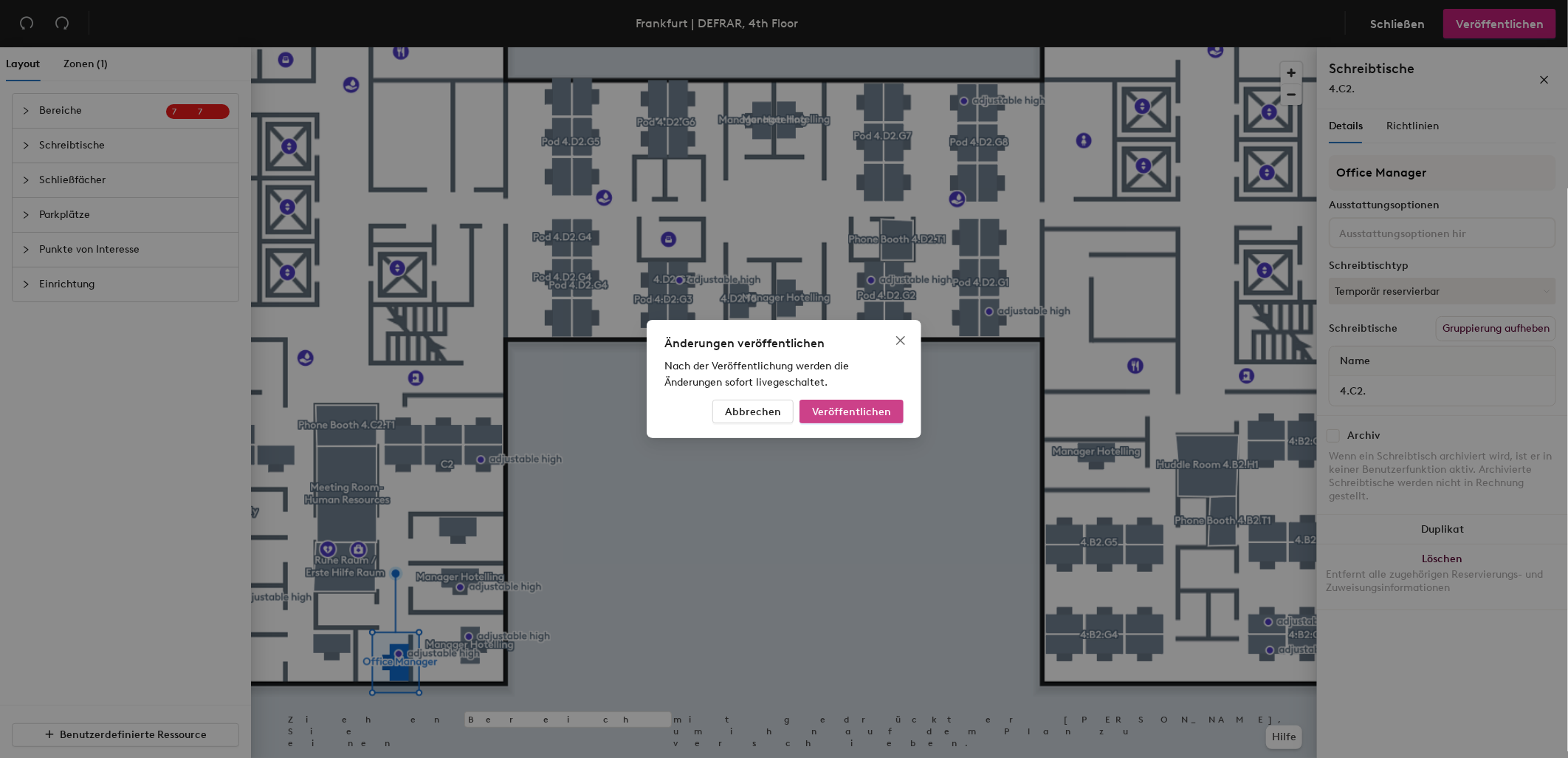
click at [840, 414] on span "Veröffentlichen" at bounding box center [851, 412] width 79 height 12
